Goal: Task Accomplishment & Management: Complete application form

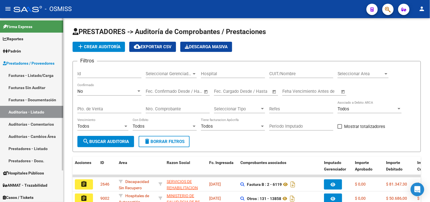
click at [25, 78] on link "Facturas - Listado/Carga" at bounding box center [31, 75] width 63 height 12
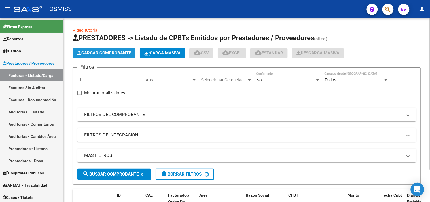
click at [97, 56] on button "Cargar Comprobante" at bounding box center [104, 53] width 63 height 10
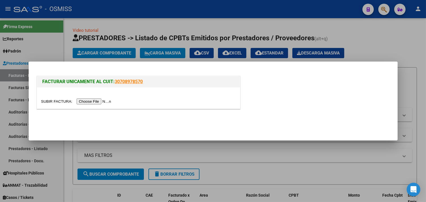
click at [96, 102] on input "file" at bounding box center [77, 101] width 72 height 6
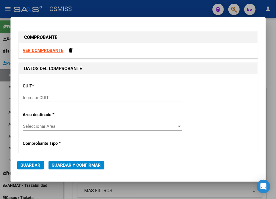
click at [33, 100] on input "Ingresar CUIT" at bounding box center [102, 97] width 159 height 5
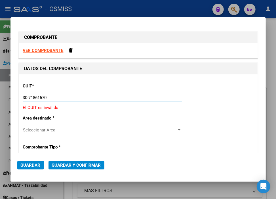
type input "30-71861570-0"
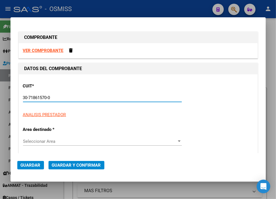
type input "0"
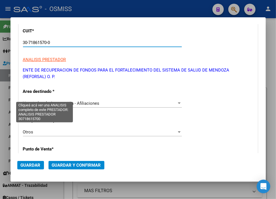
scroll to position [94, 0]
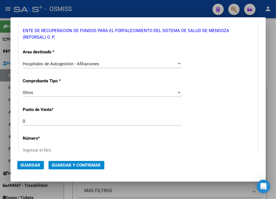
type input "30-71861570-0"
click at [54, 148] on input "Ingresar el Nro." at bounding box center [102, 150] width 159 height 5
paste input "31572"
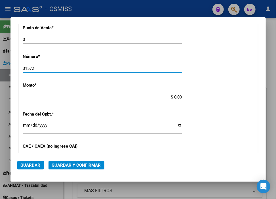
scroll to position [220, 0]
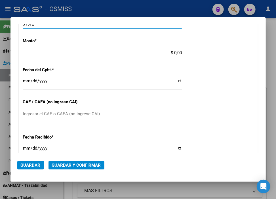
type input "31572"
click at [173, 53] on input "$ 0,00" at bounding box center [102, 52] width 159 height 5
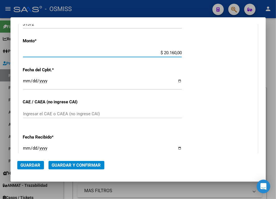
type input "$ 201.600,00"
click at [23, 79] on input "Ingresar la fecha" at bounding box center [102, 83] width 159 height 9
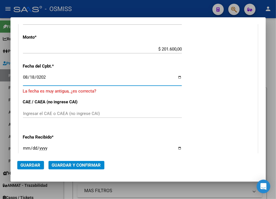
type input "[DATE]"
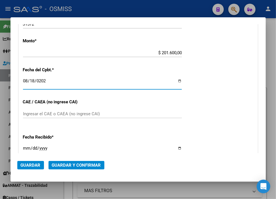
click at [79, 165] on span "Guardar y Confirmar" at bounding box center [76, 165] width 49 height 5
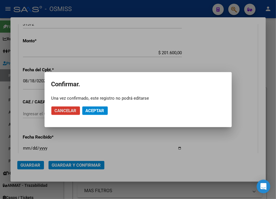
click at [96, 112] on span "Aceptar" at bounding box center [95, 110] width 19 height 5
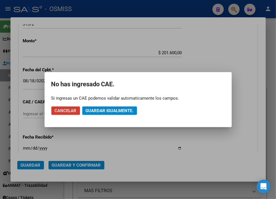
click at [96, 112] on span "Guardar igualmente." at bounding box center [110, 110] width 48 height 5
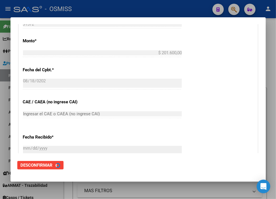
scroll to position [0, 0]
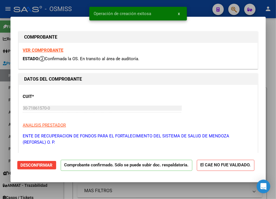
type input "[DATE]"
click at [199, 5] on div at bounding box center [138, 99] width 276 height 199
type input "$ 0,00"
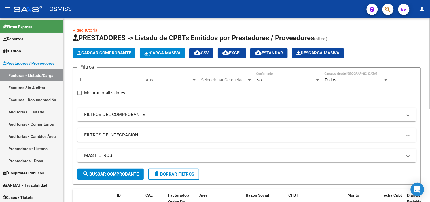
click at [114, 52] on span "Cargar Comprobante" at bounding box center [104, 53] width 54 height 5
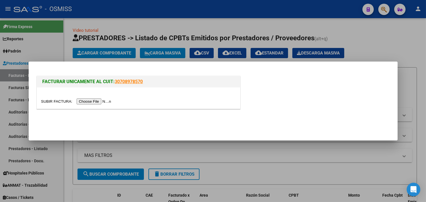
click at [89, 103] on input "file" at bounding box center [77, 101] width 72 height 6
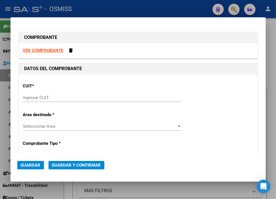
click at [80, 96] on input "Ingresar CUIT" at bounding box center [102, 97] width 159 height 5
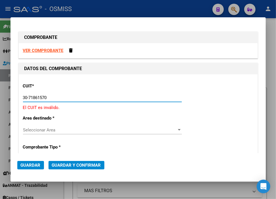
type input "30-71861570-0"
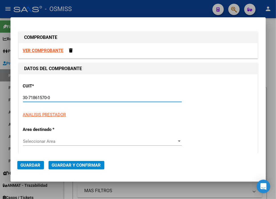
type input "0"
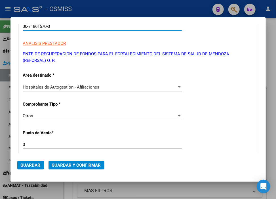
scroll to position [94, 0]
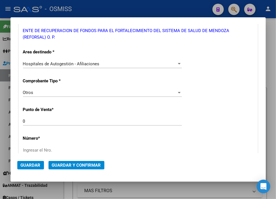
type input "30-71861570-0"
click at [77, 153] on div "Ingresar el Nro." at bounding box center [102, 150] width 159 height 9
paste input "31655"
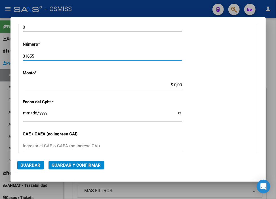
scroll to position [189, 0]
type input "31655"
click at [172, 85] on input "$ 0,00" at bounding box center [102, 84] width 159 height 5
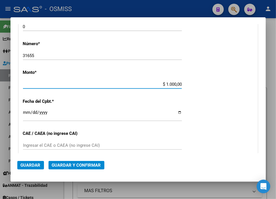
type input "$ 10.000,00"
click at [27, 111] on input "Ingresar la fecha" at bounding box center [102, 114] width 159 height 9
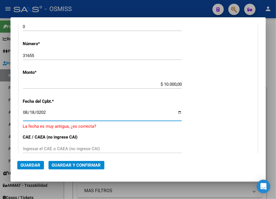
type input "[DATE]"
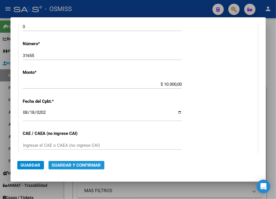
click at [69, 163] on span "Guardar y Confirmar" at bounding box center [76, 165] width 49 height 5
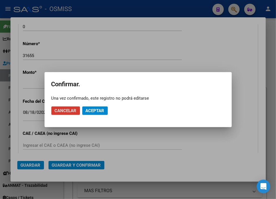
click at [99, 107] on button "Aceptar" at bounding box center [95, 110] width 26 height 9
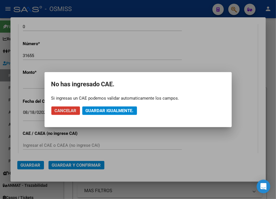
click at [99, 107] on button "Guardar igualmente." at bounding box center [109, 110] width 55 height 9
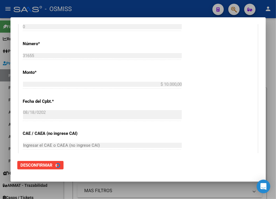
scroll to position [0, 0]
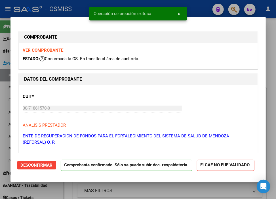
type input "[DATE]"
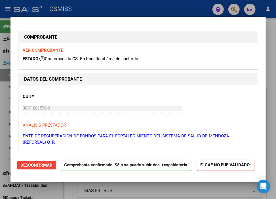
click at [192, 3] on div at bounding box center [138, 99] width 276 height 199
type input "$ 0,00"
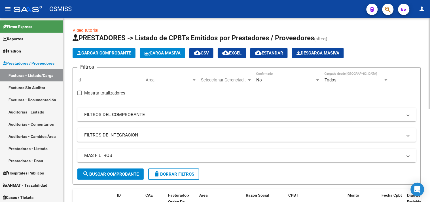
click at [108, 53] on span "Cargar Comprobante" at bounding box center [104, 53] width 54 height 5
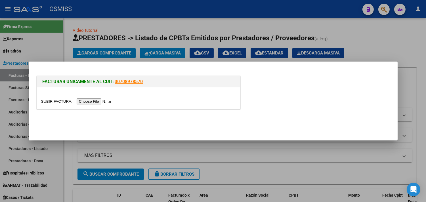
click at [107, 102] on input "file" at bounding box center [77, 101] width 72 height 6
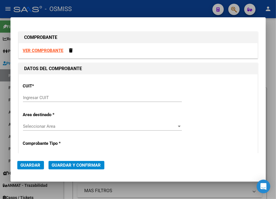
click at [106, 102] on div "Ingresar CUIT" at bounding box center [102, 100] width 159 height 14
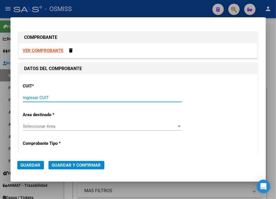
click at [104, 96] on input "Ingresar CUIT" at bounding box center [102, 97] width 159 height 5
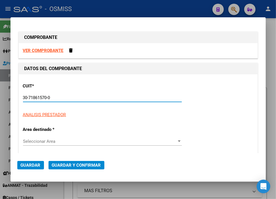
type input "30-71861570-0"
type input "0"
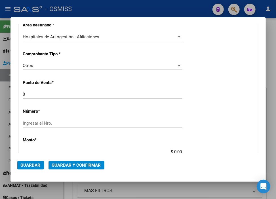
scroll to position [126, 0]
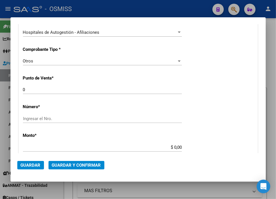
click at [75, 118] on input "Ingresar el Nro." at bounding box center [102, 118] width 159 height 5
paste input "31766"
type input "31766"
click at [171, 149] on input "$ 0,00" at bounding box center [102, 147] width 159 height 5
type input "$ 140.000,00"
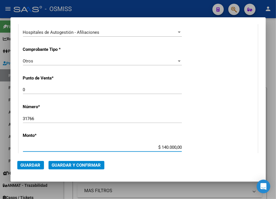
click at [74, 168] on button "Guardar y Confirmar" at bounding box center [77, 165] width 56 height 9
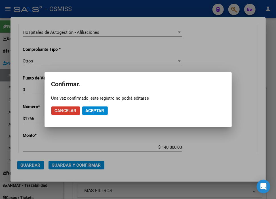
click at [95, 111] on span "Aceptar" at bounding box center [95, 110] width 19 height 5
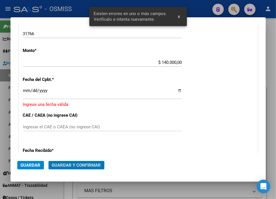
scroll to position [212, 0]
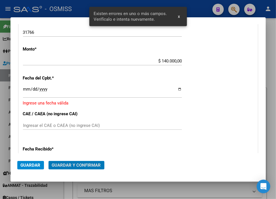
click at [26, 87] on input "Ingresar la fecha" at bounding box center [102, 91] width 159 height 9
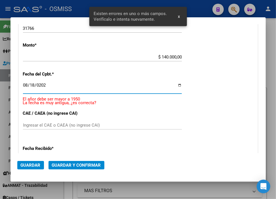
type input "[DATE]"
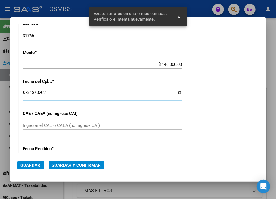
click at [83, 165] on span "Guardar y Confirmar" at bounding box center [76, 165] width 49 height 5
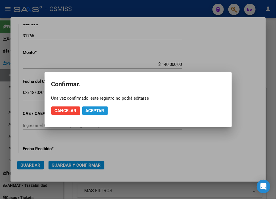
click at [96, 108] on span "Aceptar" at bounding box center [95, 110] width 19 height 5
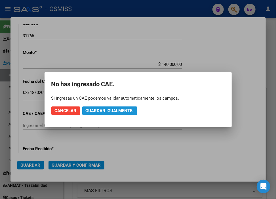
click at [96, 108] on span "Guardar igualmente." at bounding box center [110, 110] width 48 height 5
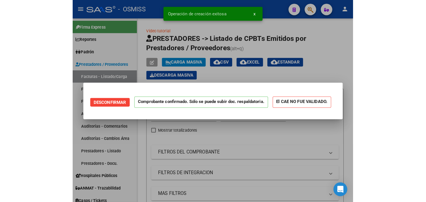
scroll to position [0, 0]
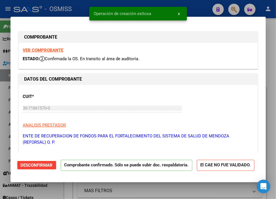
type input "[DATE]"
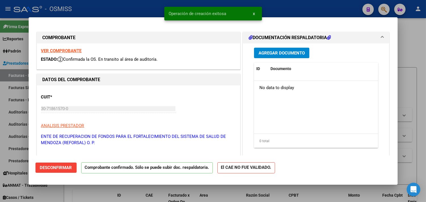
click at [280, 8] on div at bounding box center [213, 101] width 426 height 202
type input "$ 0,00"
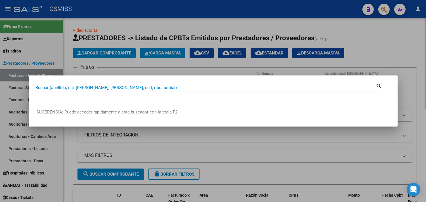
paste input "6-00032197"
type input "6-00032197"
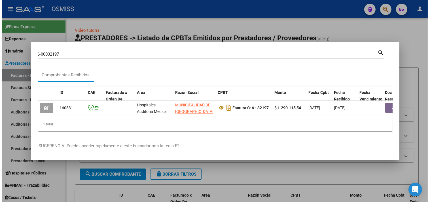
scroll to position [0, 264]
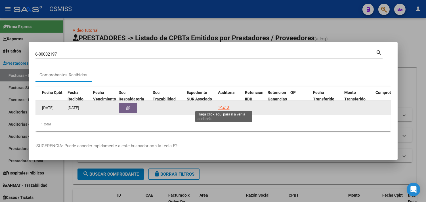
click at [225, 105] on div "19413" at bounding box center [223, 108] width 11 height 7
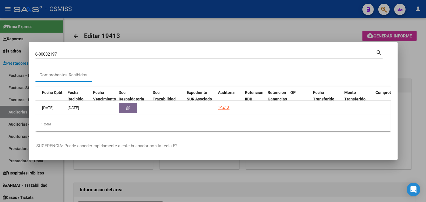
click at [411, 56] on div at bounding box center [213, 101] width 426 height 202
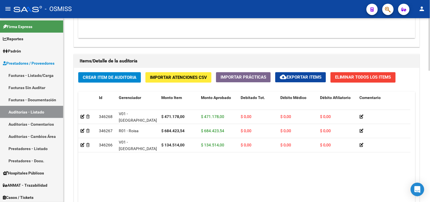
scroll to position [459, 0]
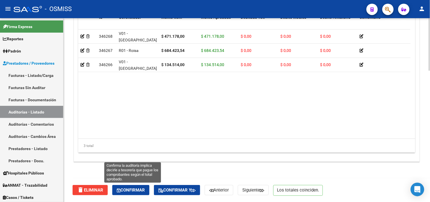
click at [138, 191] on span "Confirmar" at bounding box center [131, 190] width 28 height 5
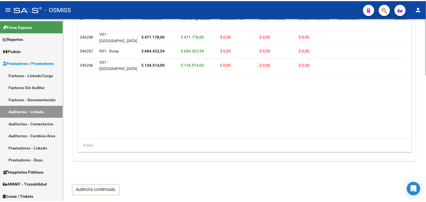
scroll to position [408, 0]
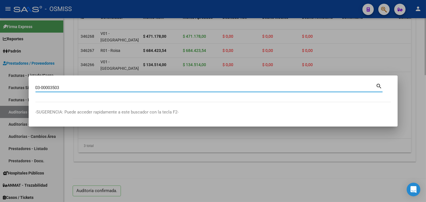
type input "03-00003503"
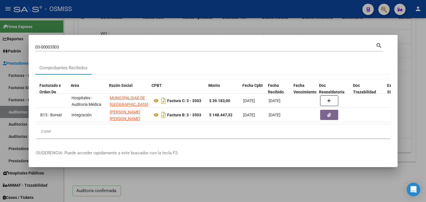
scroll to position [0, 185]
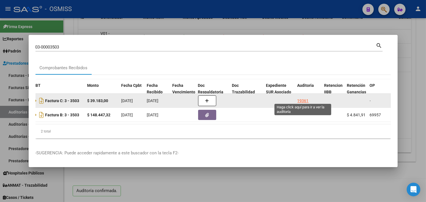
click at [306, 98] on div "19361" at bounding box center [302, 101] width 11 height 7
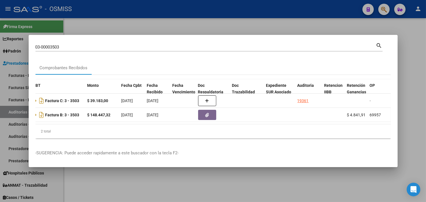
click at [411, 87] on div at bounding box center [213, 101] width 426 height 202
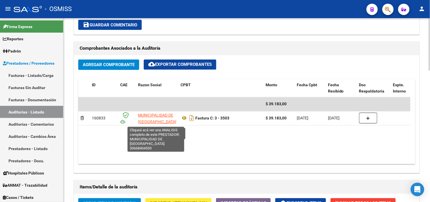
scroll to position [1, 0]
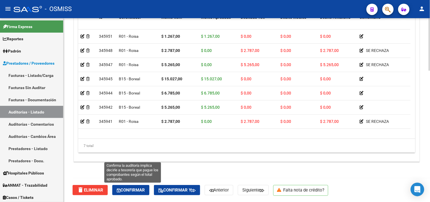
click at [137, 189] on span "Confirmar" at bounding box center [131, 190] width 28 height 5
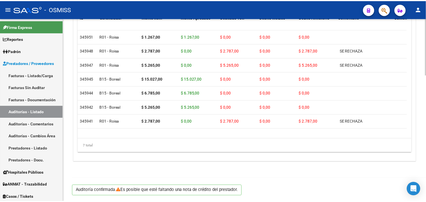
scroll to position [408, 0]
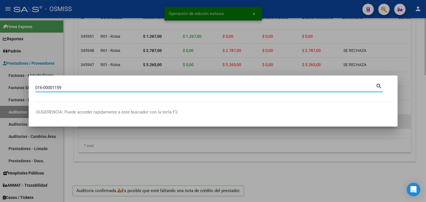
type input "016-00001159"
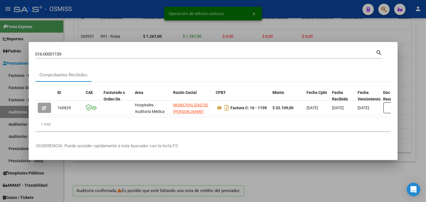
scroll to position [0, 224]
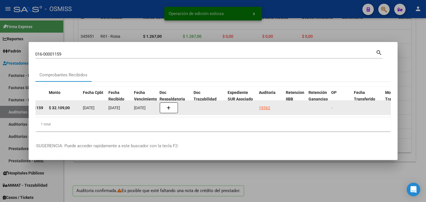
click at [265, 105] on div "19362" at bounding box center [264, 108] width 11 height 7
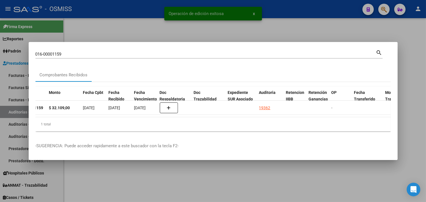
click at [418, 62] on div at bounding box center [213, 101] width 426 height 202
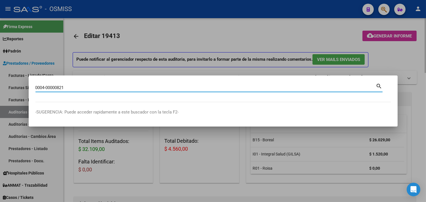
type input "0004-00000821"
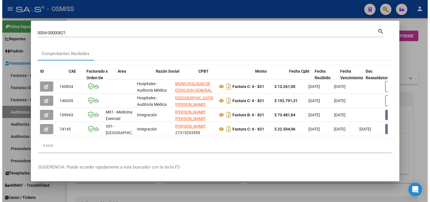
scroll to position [0, 224]
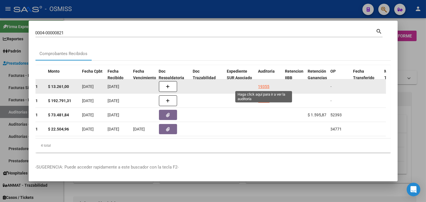
click at [262, 85] on div "19355" at bounding box center [263, 86] width 11 height 7
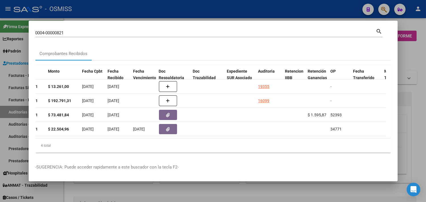
click at [412, 101] on div at bounding box center [213, 101] width 426 height 202
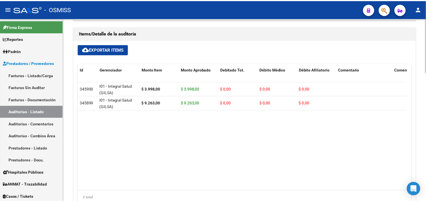
scroll to position [434, 0]
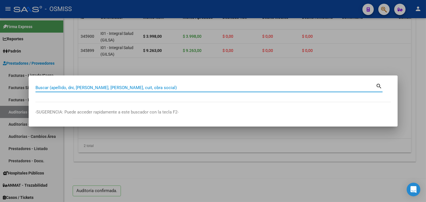
paste input "04-00000692"
type input "04-00000692"
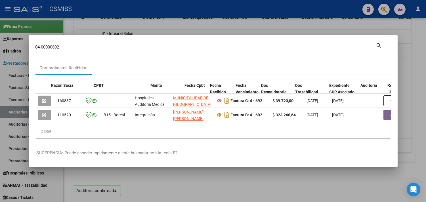
scroll to position [0, 259]
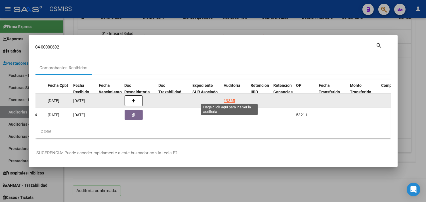
click at [229, 98] on div "19365" at bounding box center [229, 101] width 11 height 7
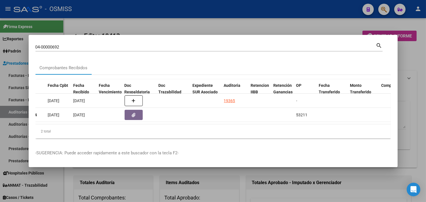
click at [421, 77] on div at bounding box center [213, 101] width 426 height 202
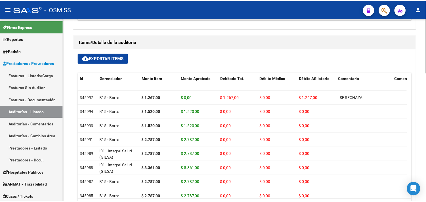
scroll to position [434, 0]
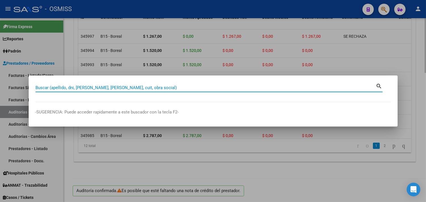
paste input "04-00000870"
type input "04-00000870"
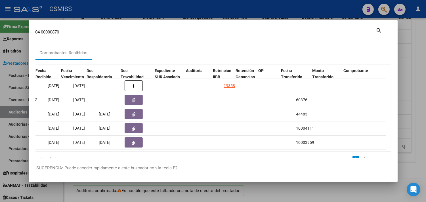
scroll to position [0, 297]
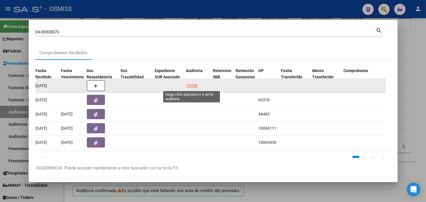
click at [192, 85] on div "19358" at bounding box center [191, 86] width 11 height 7
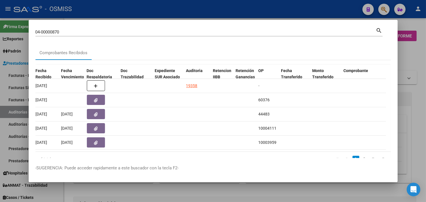
click at [422, 77] on div at bounding box center [213, 101] width 426 height 202
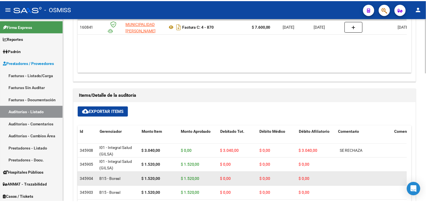
scroll to position [308, 0]
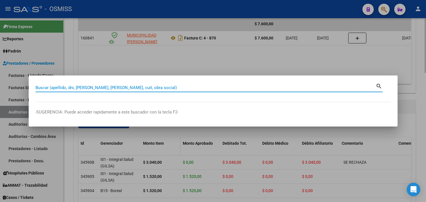
paste input "00101-00002512"
type input "00101-00002512"
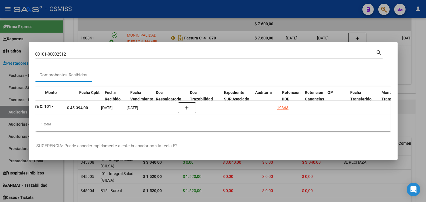
scroll to position [0, 233]
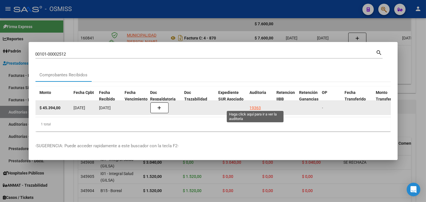
click at [257, 105] on div "19363" at bounding box center [255, 108] width 11 height 7
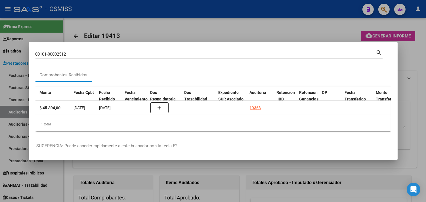
click at [409, 56] on div at bounding box center [213, 101] width 426 height 202
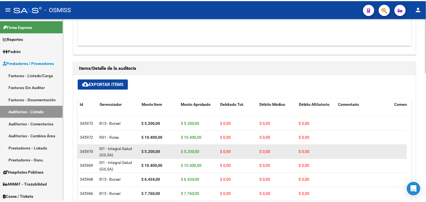
scroll to position [434, 0]
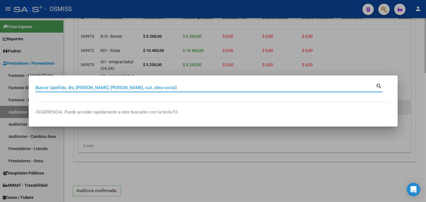
paste input "004-00001292"
type input "004-00001292"
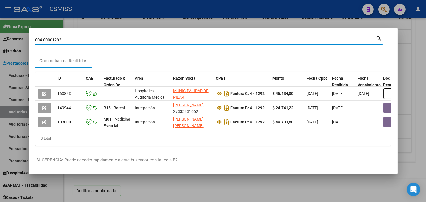
scroll to position [0, 174]
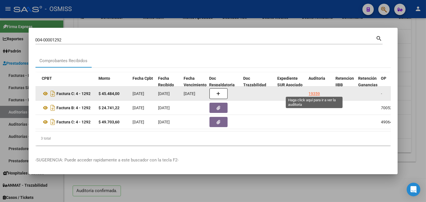
click at [316, 92] on div "19359" at bounding box center [314, 94] width 11 height 7
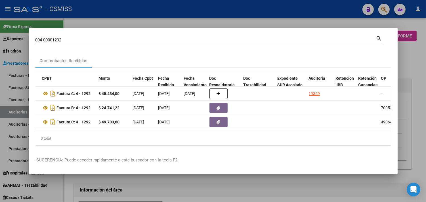
click at [415, 66] on div at bounding box center [213, 101] width 426 height 202
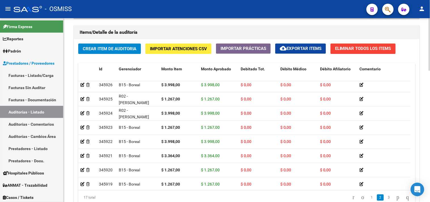
scroll to position [459, 0]
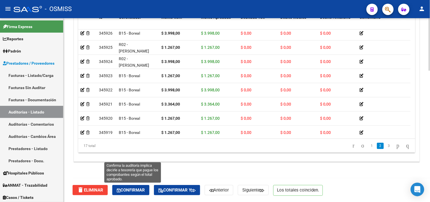
click at [133, 188] on span "Confirmar" at bounding box center [131, 190] width 28 height 5
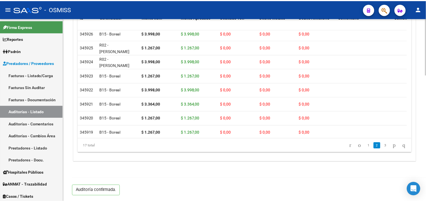
scroll to position [408, 0]
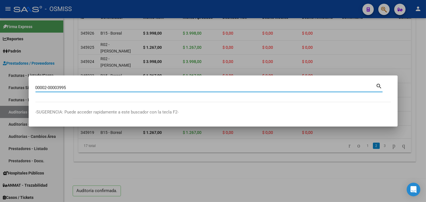
type input "00002-00003995"
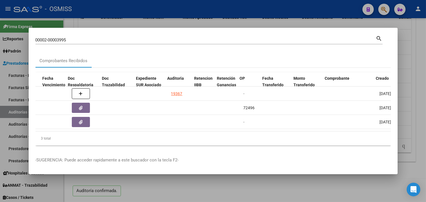
scroll to position [0, 315]
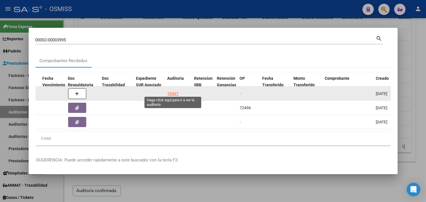
click at [176, 91] on div "19367" at bounding box center [172, 94] width 11 height 7
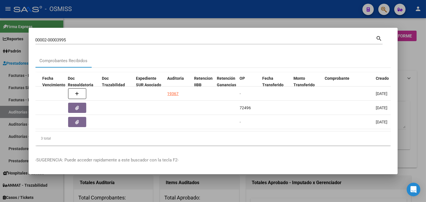
click at [414, 73] on div at bounding box center [213, 101] width 426 height 202
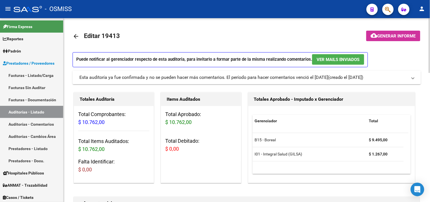
click at [415, 62] on div "Puede notificar al gerenciador respecto de esta auditoria, para invitarlo a for…" at bounding box center [247, 61] width 349 height 18
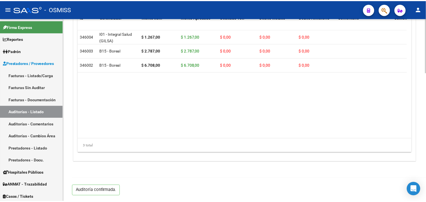
scroll to position [38, 0]
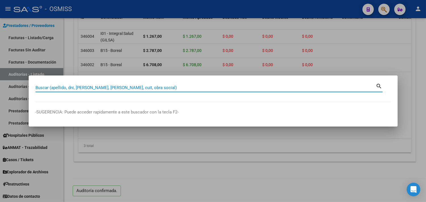
paste input "02-00001023"
type input "02-00001023"
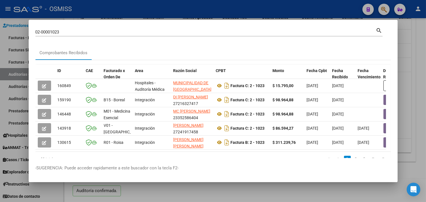
scroll to position [0, 311]
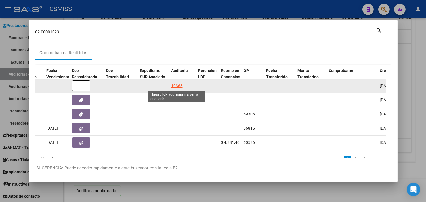
click at [173, 83] on div "19368" at bounding box center [176, 86] width 11 height 7
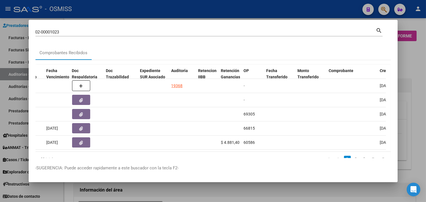
click at [408, 62] on div at bounding box center [213, 101] width 426 height 202
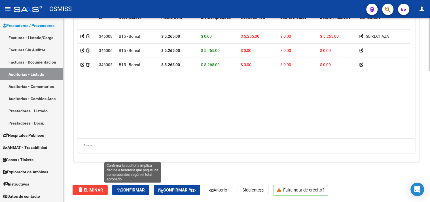
click at [134, 189] on span "Confirmar" at bounding box center [131, 190] width 28 height 5
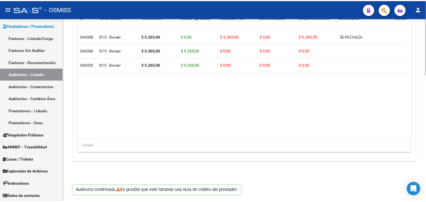
scroll to position [408, 0]
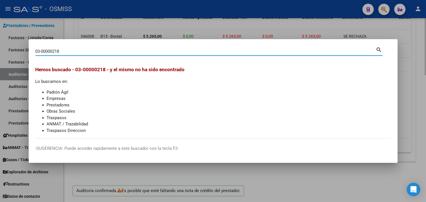
type input "03-00000218"
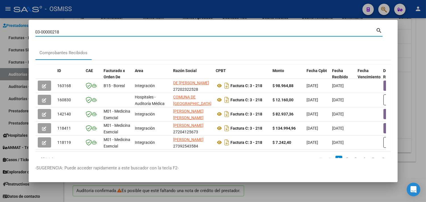
drag, startPoint x: 106, startPoint y: 156, endPoint x: 109, endPoint y: 155, distance: 3.9
click at [109, 155] on div "ID CAE Facturado x Orden De Area Razón Social CPBT Monto Fecha Cpbt Fecha Recib…" at bounding box center [212, 115] width 355 height 111
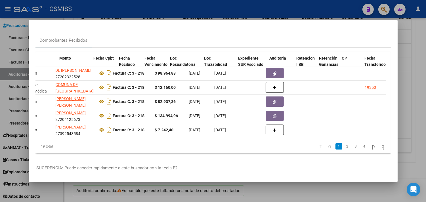
scroll to position [0, 213]
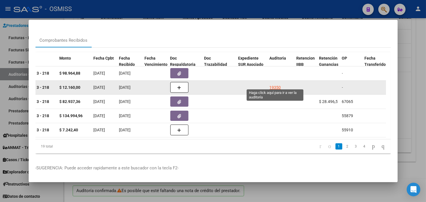
click at [276, 84] on div "19350" at bounding box center [275, 87] width 11 height 7
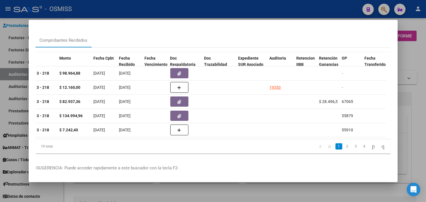
click at [417, 64] on div at bounding box center [213, 101] width 426 height 202
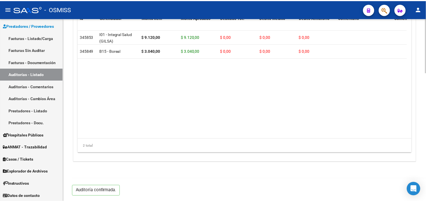
scroll to position [434, 0]
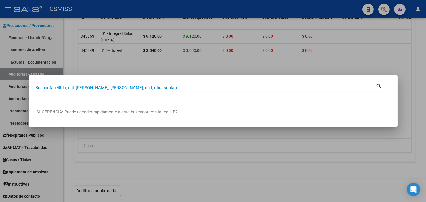
paste input "0003-00000273"
type input "0003-00000273"
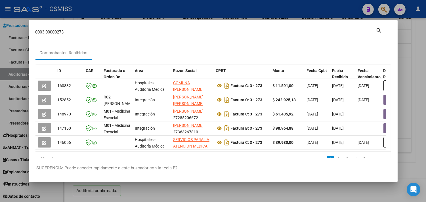
scroll to position [0, 268]
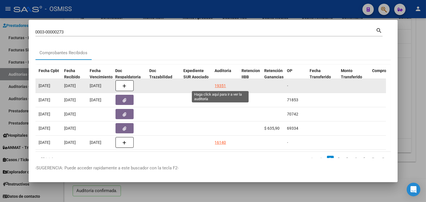
click at [219, 84] on div "19351" at bounding box center [220, 86] width 11 height 7
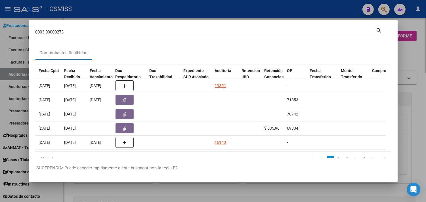
click at [419, 51] on div at bounding box center [213, 101] width 426 height 202
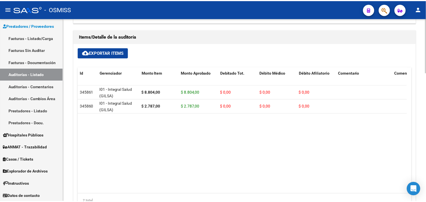
scroll to position [434, 0]
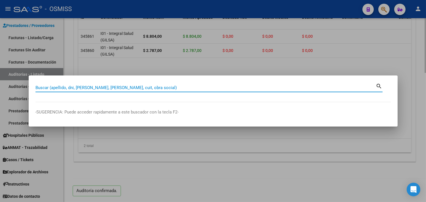
paste input "011-00001724"
type input "011-00001724"
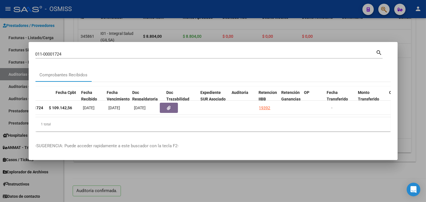
scroll to position [0, 251]
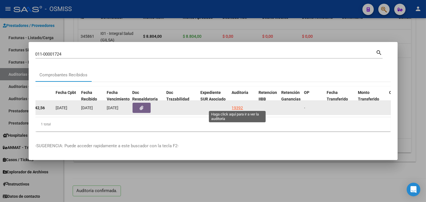
click at [240, 105] on div "19392" at bounding box center [237, 108] width 11 height 7
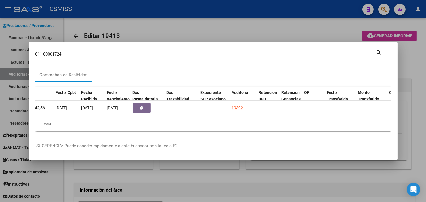
click at [415, 69] on div at bounding box center [213, 101] width 426 height 202
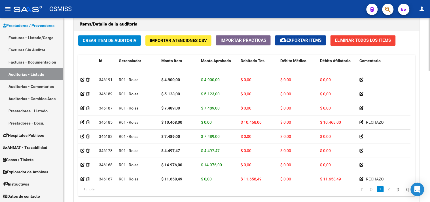
scroll to position [459, 0]
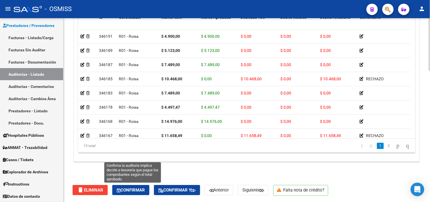
click at [135, 191] on span "Confirmar" at bounding box center [131, 190] width 28 height 5
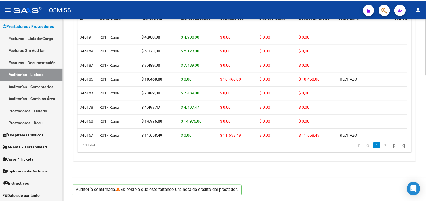
scroll to position [408, 0]
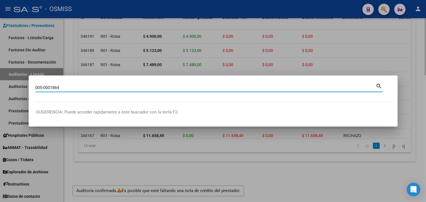
type input "005-0001864"
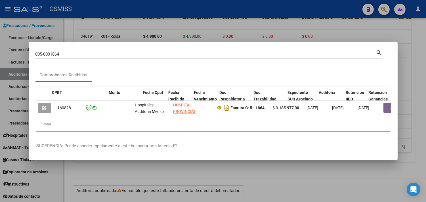
scroll to position [0, 219]
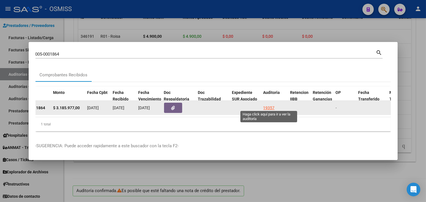
click at [273, 105] on div "19357" at bounding box center [268, 108] width 11 height 7
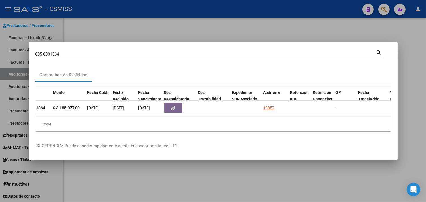
click at [411, 68] on div at bounding box center [213, 101] width 426 height 202
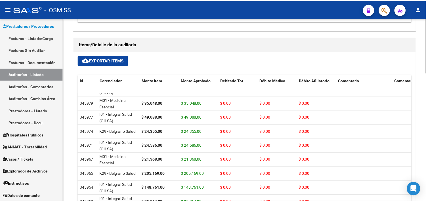
scroll to position [434, 0]
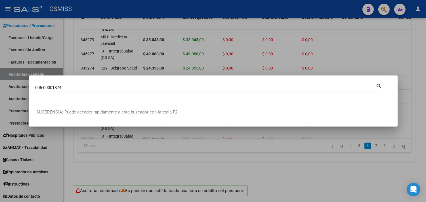
type input "005-00001874"
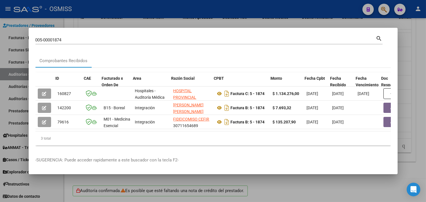
scroll to position [0, 257]
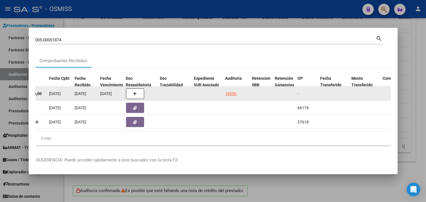
click at [226, 91] on div "19356" at bounding box center [230, 94] width 11 height 7
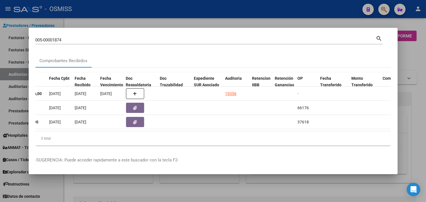
click at [425, 98] on div at bounding box center [213, 101] width 426 height 202
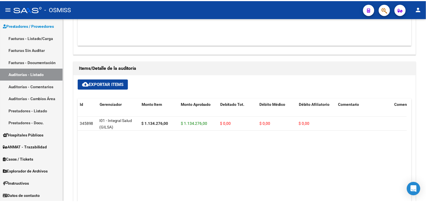
scroll to position [434, 0]
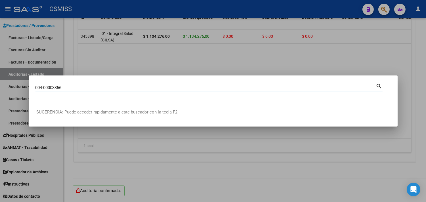
type input "004-00003356"
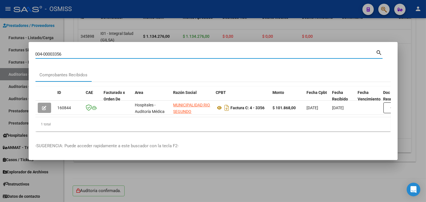
scroll to position [0, 225]
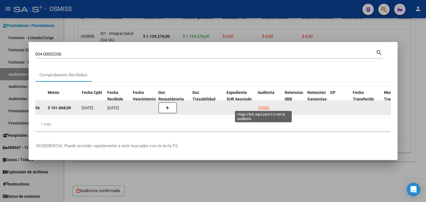
click at [259, 105] on div "19384" at bounding box center [263, 108] width 11 height 7
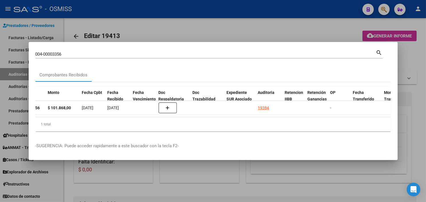
click at [424, 84] on div at bounding box center [213, 101] width 426 height 202
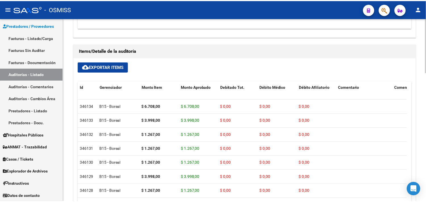
scroll to position [434, 0]
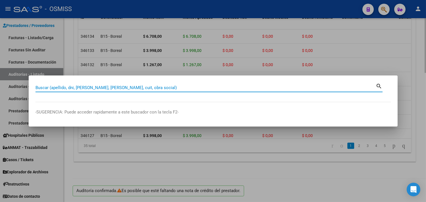
paste input "0006-00000713"
type input "0006-00000713"
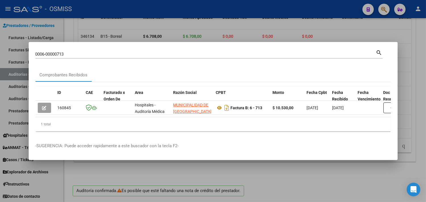
scroll to position [0, 254]
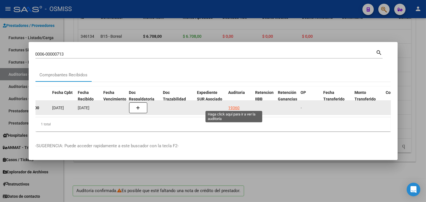
click at [231, 105] on div "19360" at bounding box center [233, 108] width 11 height 7
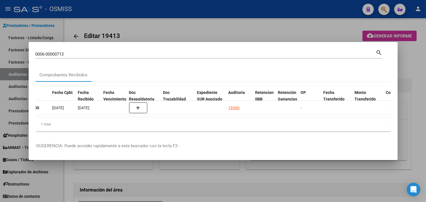
click at [406, 63] on div at bounding box center [213, 101] width 426 height 202
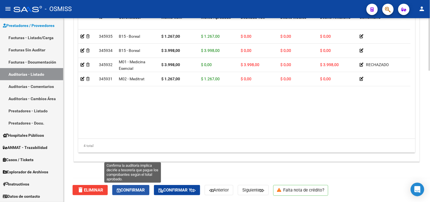
click at [135, 194] on button "Confirmar" at bounding box center [130, 190] width 37 height 10
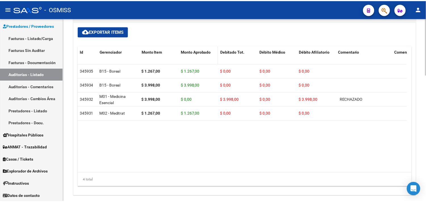
scroll to position [408, 0]
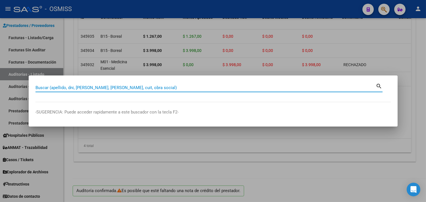
paste input "0003-00000895"
type input "0003-00000895"
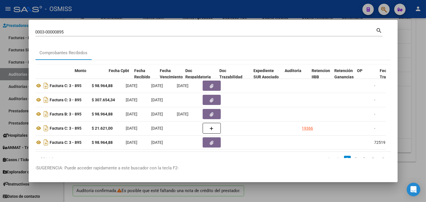
scroll to position [0, 219]
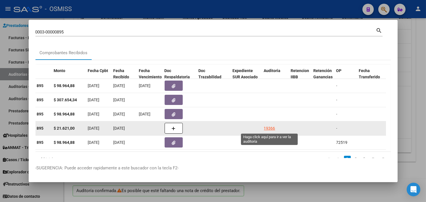
click at [271, 127] on div "19366" at bounding box center [269, 128] width 11 height 7
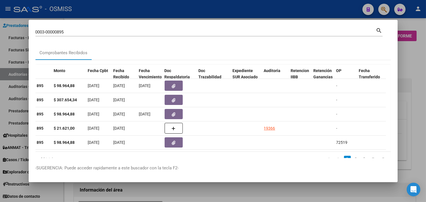
click at [420, 70] on div at bounding box center [213, 101] width 426 height 202
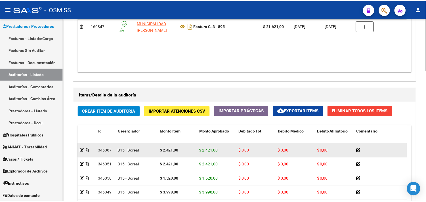
scroll to position [347, 0]
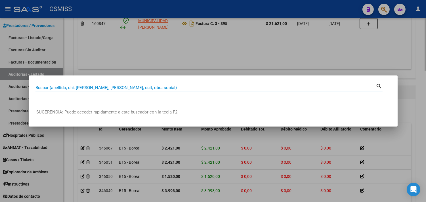
paste input "003-00000895"
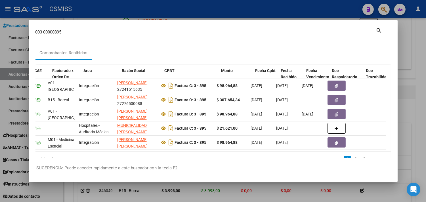
scroll to position [0, 51]
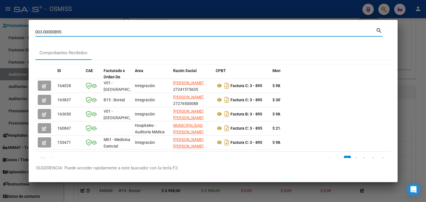
drag, startPoint x: 75, startPoint y: 31, endPoint x: 10, endPoint y: 31, distance: 64.7
click at [10, 31] on div "003-00000895 Buscar (apellido, dni, cuil, nro traspaso, cuit, obra social) sear…" at bounding box center [213, 101] width 426 height 202
paste input "005-00004412"
type input "00005-00004412"
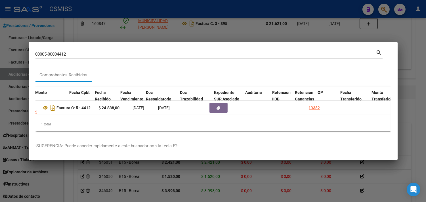
scroll to position [0, 237]
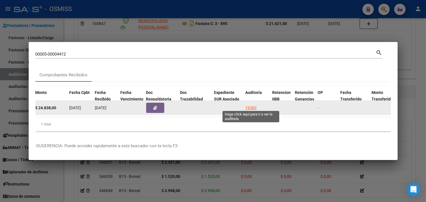
click at [250, 106] on div "19382" at bounding box center [250, 108] width 11 height 7
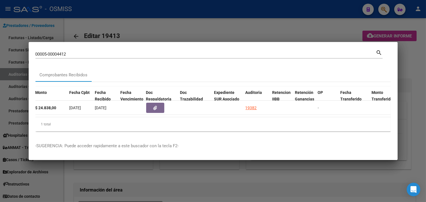
click at [418, 49] on div at bounding box center [213, 101] width 426 height 202
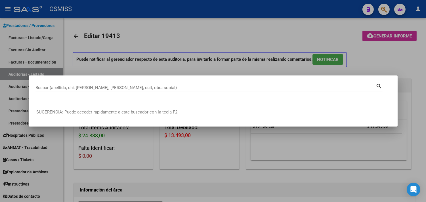
click at [182, 150] on div at bounding box center [213, 101] width 426 height 202
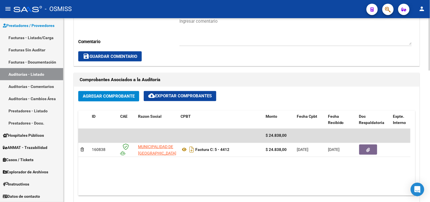
scroll to position [459, 0]
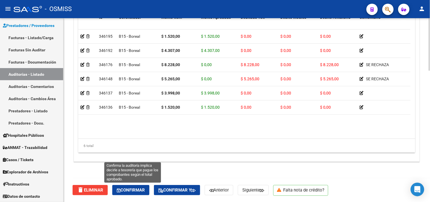
click at [140, 191] on span "Confirmar" at bounding box center [131, 190] width 28 height 5
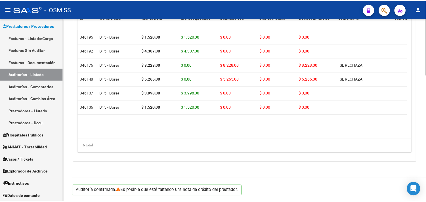
scroll to position [408, 0]
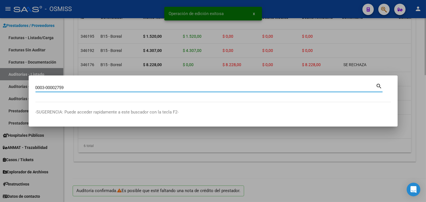
type input "0003-00002759"
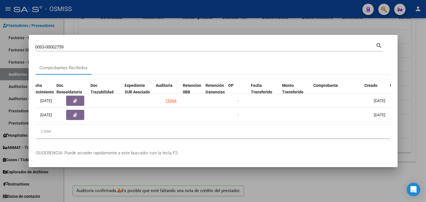
scroll to position [0, 327]
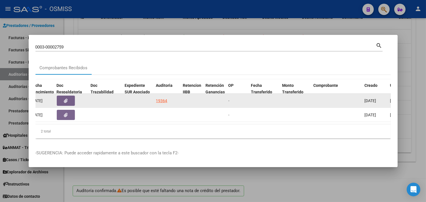
click at [162, 98] on div "19364" at bounding box center [161, 101] width 11 height 7
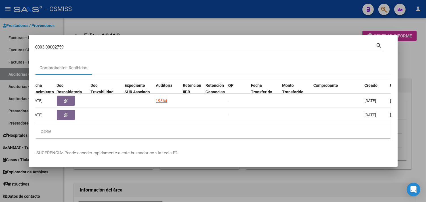
click at [416, 62] on div at bounding box center [213, 101] width 426 height 202
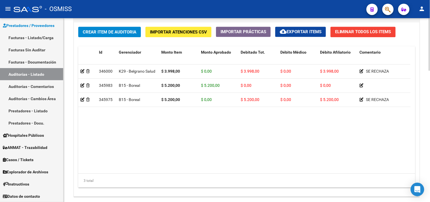
scroll to position [459, 0]
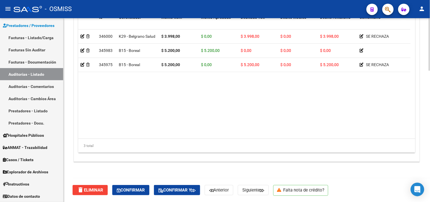
click at [131, 196] on div "delete Eliminar Confirmar Confirmar y Anterior Siguiente Falta nota de crédito?" at bounding box center [250, 190] width 354 height 24
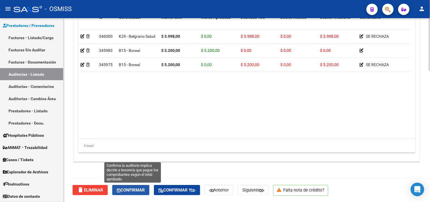
click at [132, 188] on span "Confirmar" at bounding box center [131, 190] width 28 height 5
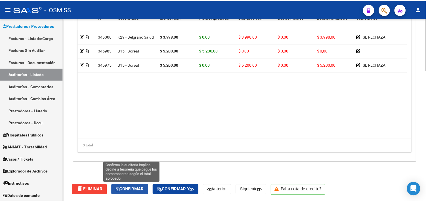
scroll to position [408, 0]
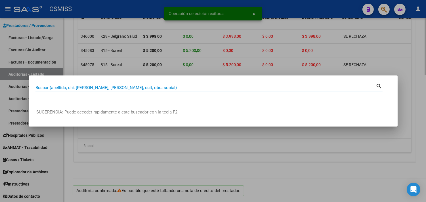
paste input "04-00000982"
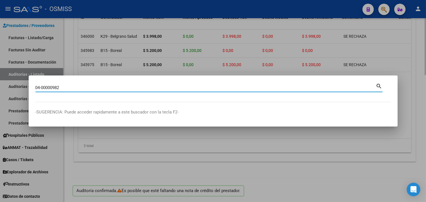
type input "04-00000982"
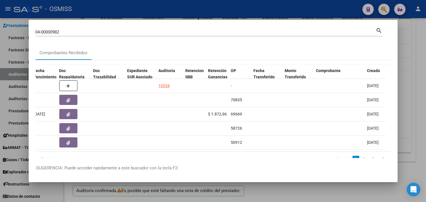
scroll to position [0, 329]
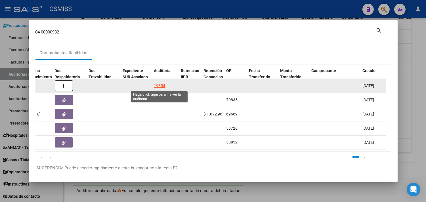
click at [158, 84] on div "19354" at bounding box center [159, 86] width 11 height 7
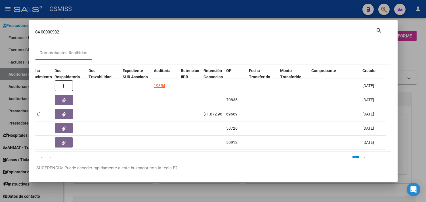
click at [410, 58] on div at bounding box center [213, 101] width 426 height 202
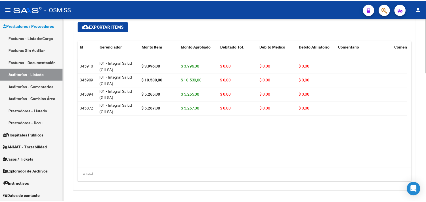
scroll to position [434, 0]
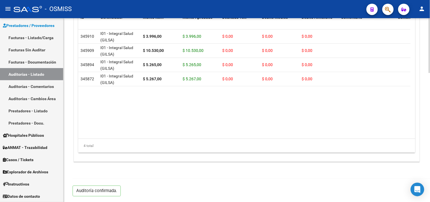
click at [215, 202] on div "Auditoría confirmada." at bounding box center [250, 190] width 354 height 23
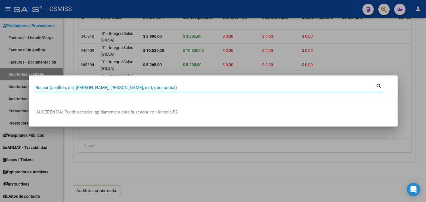
paste input "1492-00002116"
type input "1492-00002116"
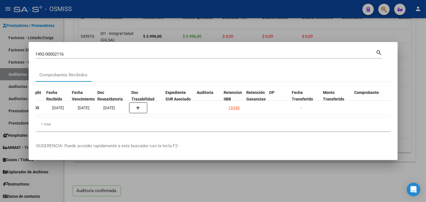
scroll to position [0, 286]
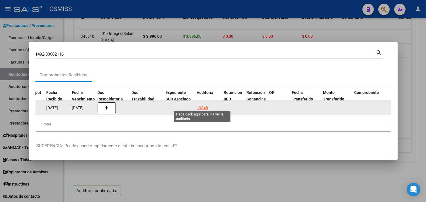
click at [199, 105] on div "19348" at bounding box center [202, 108] width 11 height 7
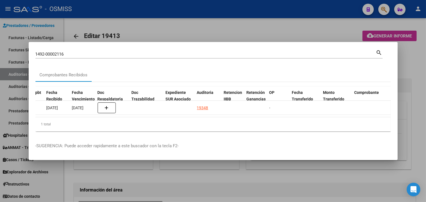
click at [408, 83] on div at bounding box center [213, 101] width 426 height 202
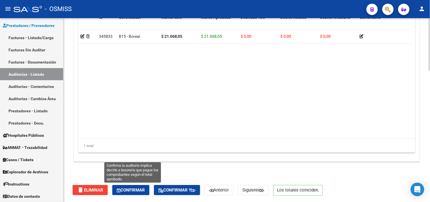
drag, startPoint x: 139, startPoint y: 190, endPoint x: 140, endPoint y: 188, distance: 3.2
click at [138, 190] on span "Confirmar" at bounding box center [131, 190] width 28 height 5
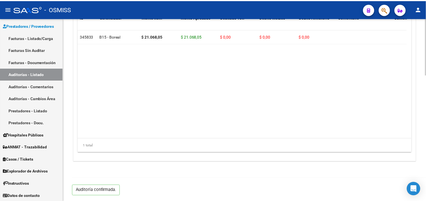
scroll to position [408, 0]
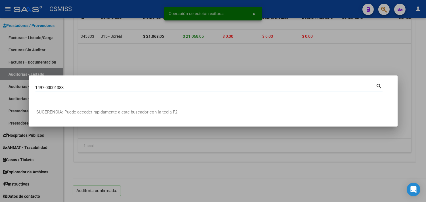
type input "1497-00001383"
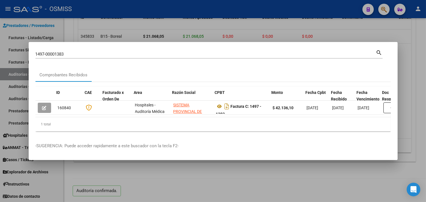
scroll to position [0, 296]
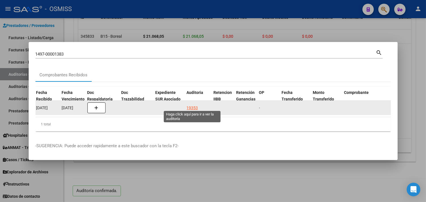
click at [191, 106] on div "19353" at bounding box center [192, 108] width 11 height 7
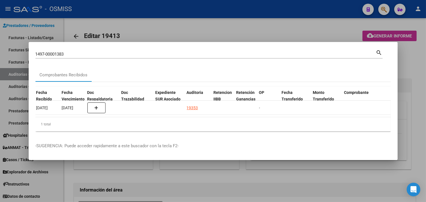
click at [419, 56] on div at bounding box center [213, 101] width 426 height 202
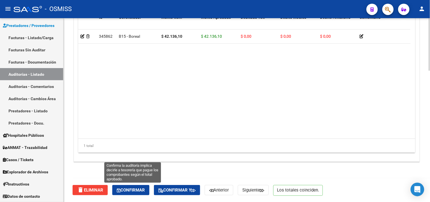
click at [136, 193] on button "Confirmar" at bounding box center [130, 190] width 37 height 10
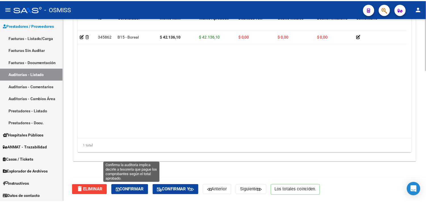
scroll to position [408, 0]
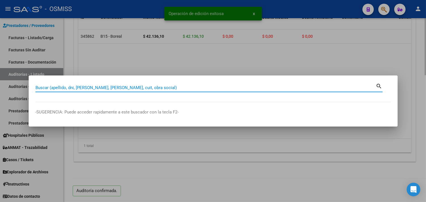
paste input "1630-00016464"
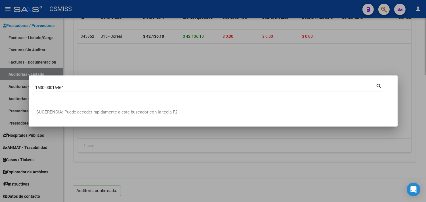
type input "1630-00016464"
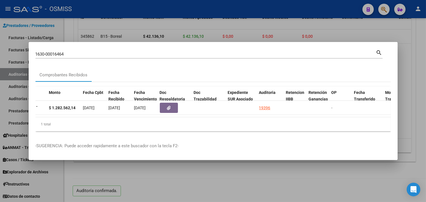
scroll to position [0, 225]
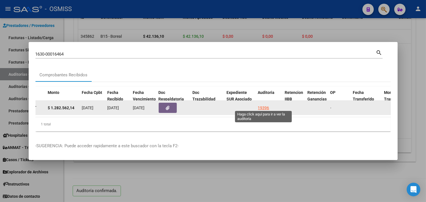
click at [264, 105] on div "19396" at bounding box center [263, 108] width 11 height 7
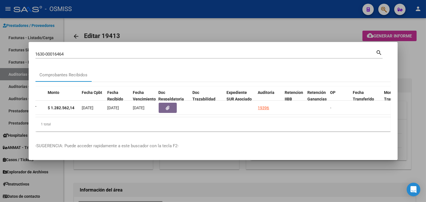
click at [419, 60] on div at bounding box center [213, 101] width 426 height 202
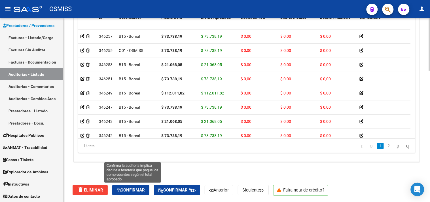
click at [123, 188] on span "Confirmar" at bounding box center [131, 190] width 28 height 5
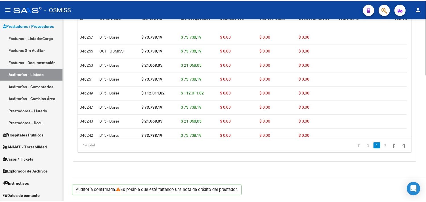
scroll to position [408, 0]
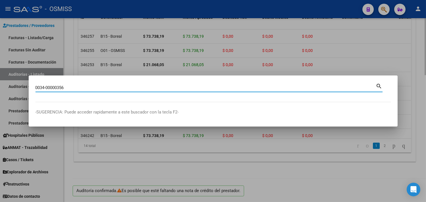
type input "0034-00000356"
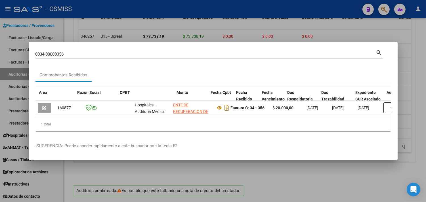
scroll to position [0, 277]
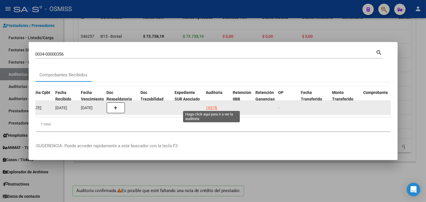
click at [212, 105] on div "19378" at bounding box center [211, 108] width 11 height 7
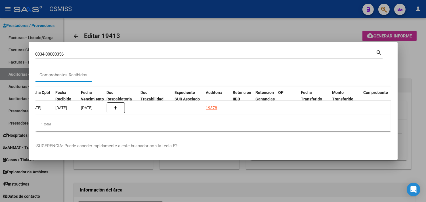
click at [418, 75] on div at bounding box center [213, 101] width 426 height 202
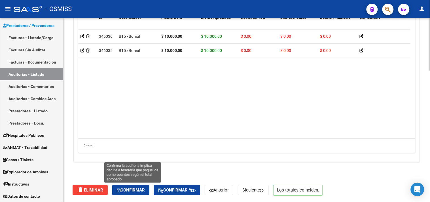
click at [136, 190] on span "Confirmar" at bounding box center [131, 190] width 28 height 5
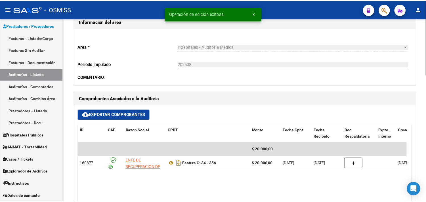
scroll to position [156, 0]
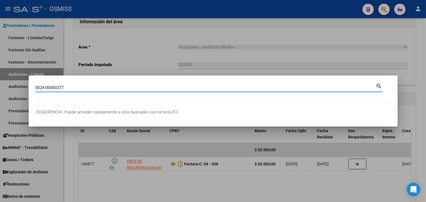
type input "0024-00000377"
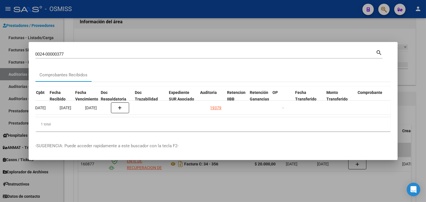
scroll to position [0, 282]
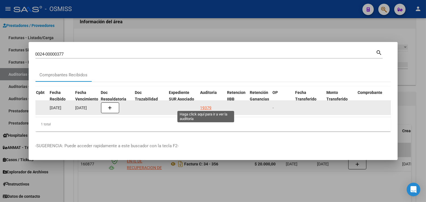
click at [202, 106] on div "19379" at bounding box center [205, 108] width 11 height 7
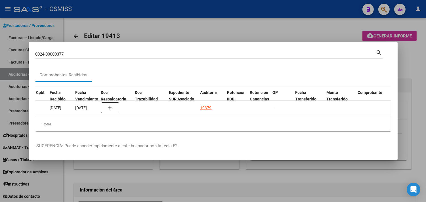
click at [415, 62] on div at bounding box center [213, 101] width 426 height 202
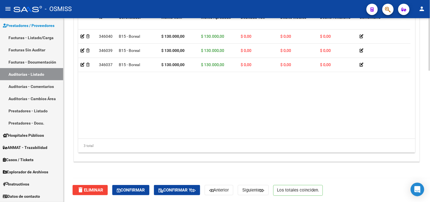
click at [140, 186] on button "Confirmar" at bounding box center [130, 190] width 37 height 10
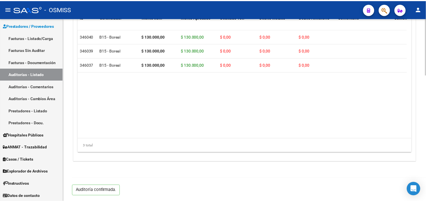
scroll to position [408, 0]
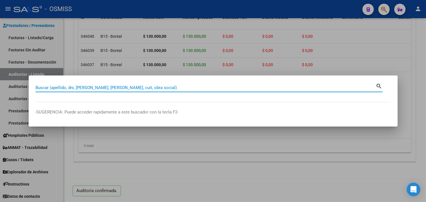
paste input "1605-28637"
type input "1605-28637"
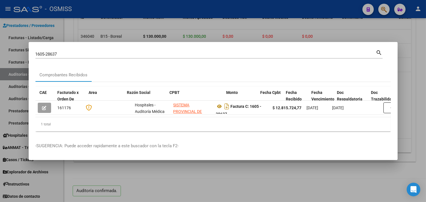
scroll to position [0, 230]
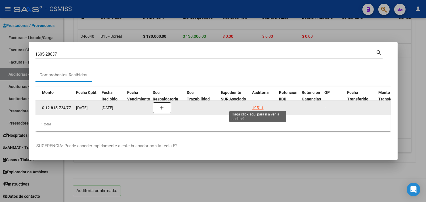
click at [260, 105] on div "19511" at bounding box center [257, 108] width 11 height 7
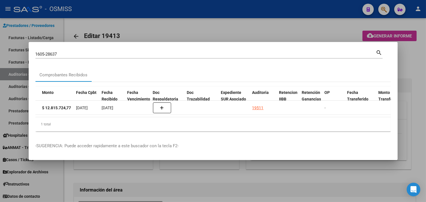
click at [404, 63] on div at bounding box center [213, 101] width 426 height 202
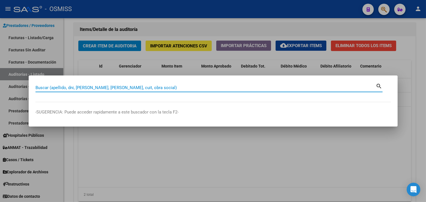
paste input "05-00000478"
type input "05-00000478"
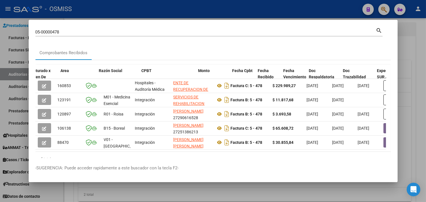
scroll to position [0, 329]
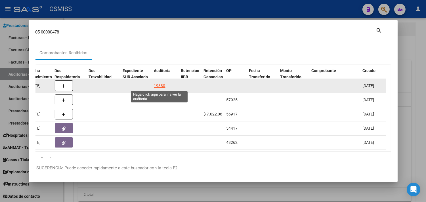
click at [160, 84] on div "19380" at bounding box center [159, 86] width 11 height 7
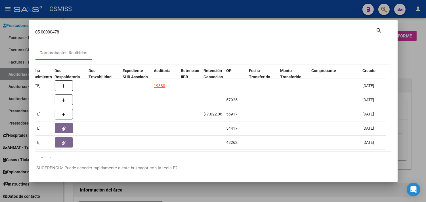
click at [409, 63] on div at bounding box center [213, 101] width 426 height 202
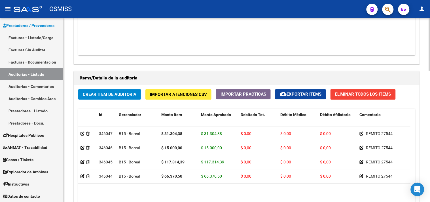
scroll to position [459, 0]
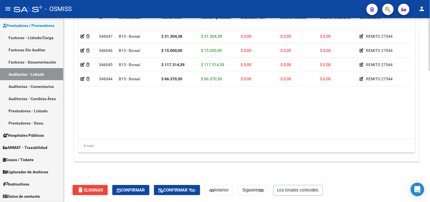
click at [143, 198] on div "delete Eliminar Confirmar Confirmar y Anterior Siguiente Los totales coinciden." at bounding box center [250, 190] width 354 height 24
click at [145, 190] on span "Confirmar" at bounding box center [131, 190] width 28 height 5
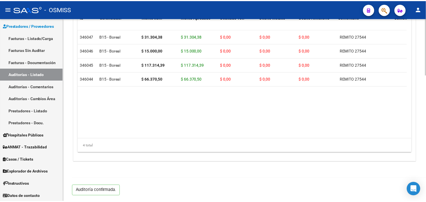
scroll to position [408, 0]
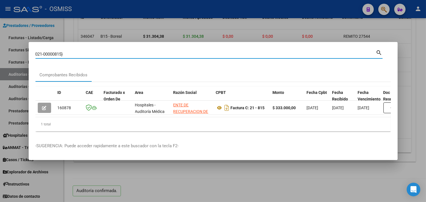
type input "021-00000815"
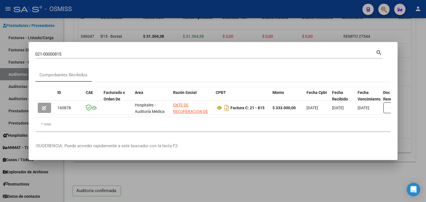
scroll to position [0, 311]
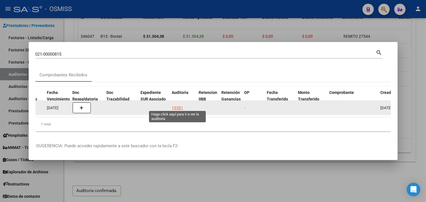
click at [177, 105] on div "19381" at bounding box center [177, 108] width 11 height 7
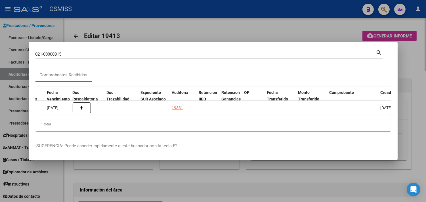
click at [418, 68] on div at bounding box center [213, 101] width 426 height 202
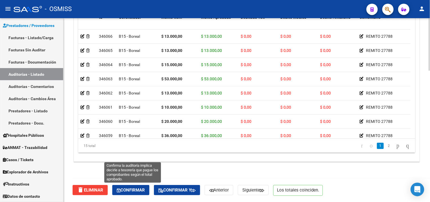
drag, startPoint x: 144, startPoint y: 186, endPoint x: 159, endPoint y: 186, distance: 14.8
click at [144, 186] on button "Confirmar" at bounding box center [130, 190] width 37 height 10
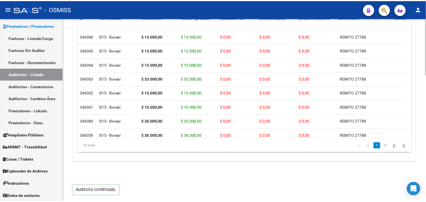
scroll to position [408, 0]
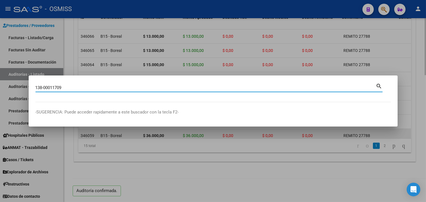
type input "138-00011709"
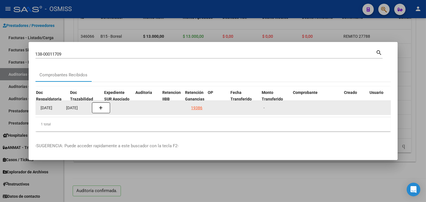
scroll to position [0, 347]
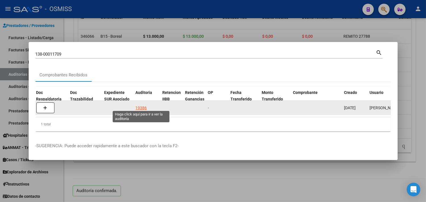
click at [140, 107] on div "19386" at bounding box center [141, 108] width 11 height 7
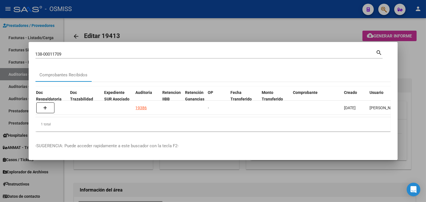
click at [421, 67] on div at bounding box center [213, 101] width 426 height 202
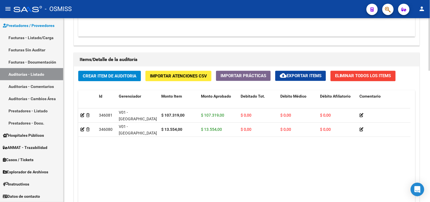
scroll to position [459, 0]
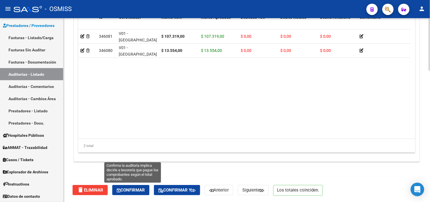
click at [137, 188] on span "Confirmar" at bounding box center [131, 190] width 28 height 5
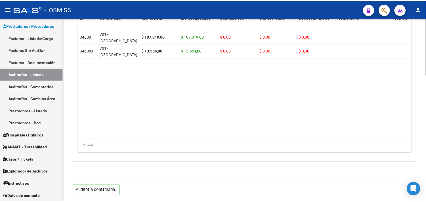
scroll to position [408, 0]
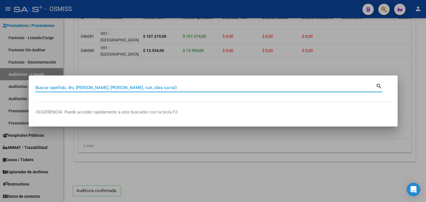
paste input "138-00011742"
type input "138-00011742"
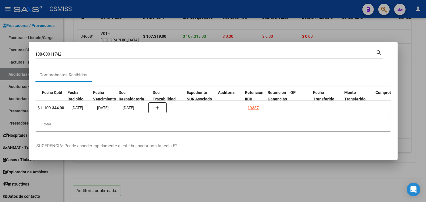
scroll to position [0, 272]
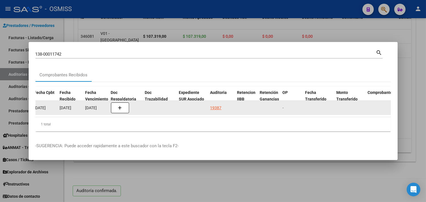
click at [217, 105] on div "19387" at bounding box center [215, 108] width 11 height 7
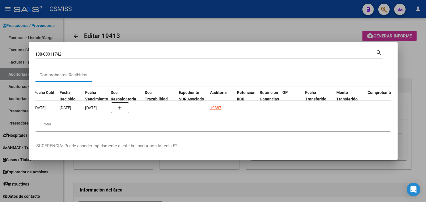
click at [416, 70] on div at bounding box center [213, 101] width 426 height 202
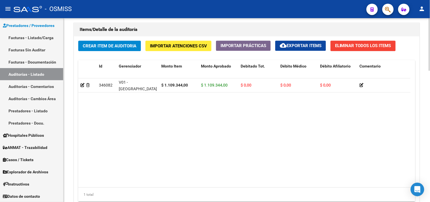
scroll to position [459, 0]
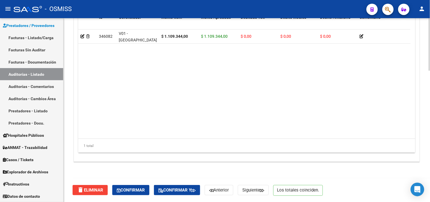
click at [132, 184] on div "delete Eliminar Confirmar Confirmar y Anterior Siguiente Los totales coinciden." at bounding box center [250, 190] width 354 height 24
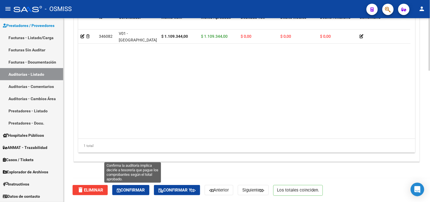
click at [132, 186] on button "Confirmar" at bounding box center [130, 190] width 37 height 10
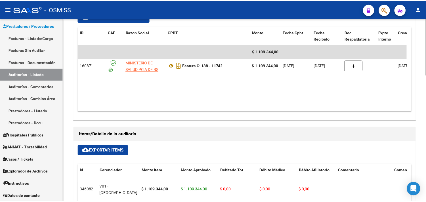
scroll to position [251, 0]
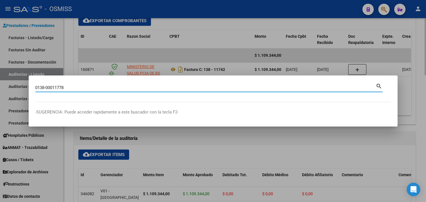
type input "0138-00011778"
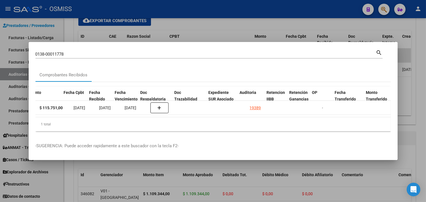
scroll to position [0, 243]
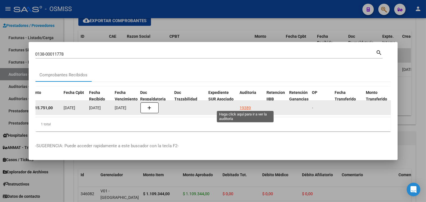
click at [244, 105] on div "19389" at bounding box center [245, 108] width 11 height 7
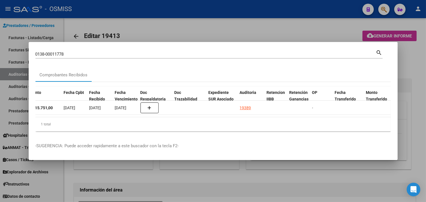
click at [415, 70] on div at bounding box center [213, 101] width 426 height 202
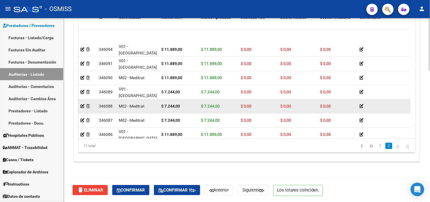
scroll to position [53, 0]
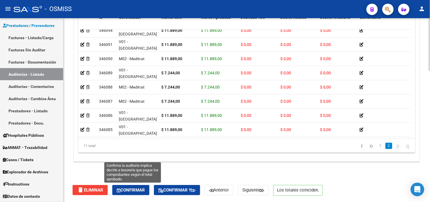
click at [139, 189] on span "Confirmar" at bounding box center [131, 190] width 28 height 5
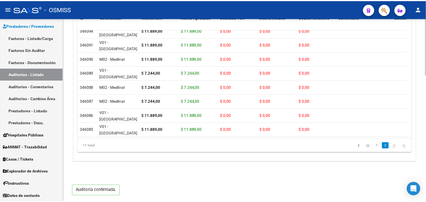
scroll to position [408, 0]
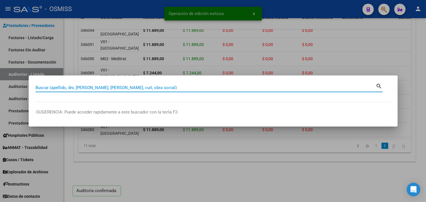
paste input "138-00011778"
type input "138-00011778"
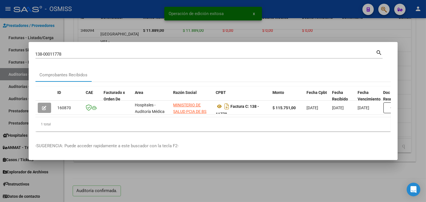
scroll to position [0, 321]
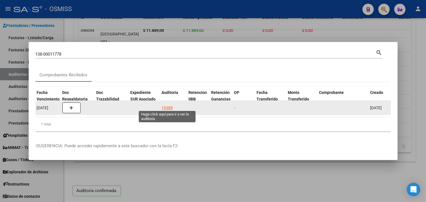
click at [163, 106] on div "19389" at bounding box center [167, 108] width 11 height 7
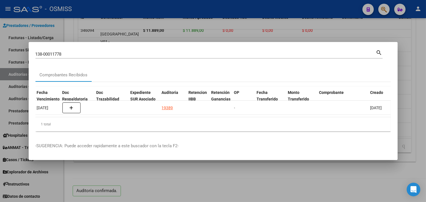
click at [417, 45] on div at bounding box center [213, 101] width 426 height 202
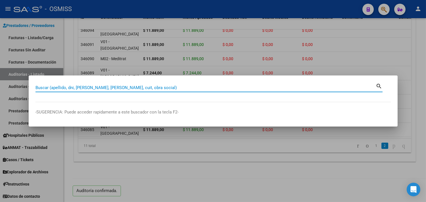
paste input "06-00032381"
type input "06-00032381"
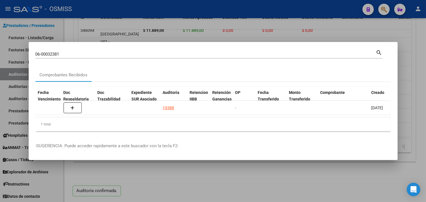
scroll to position [0, 340]
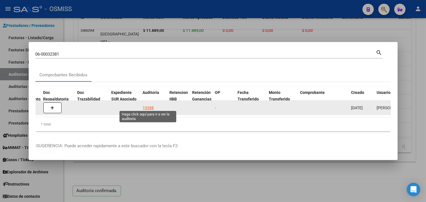
click at [151, 105] on div "19388" at bounding box center [148, 108] width 11 height 7
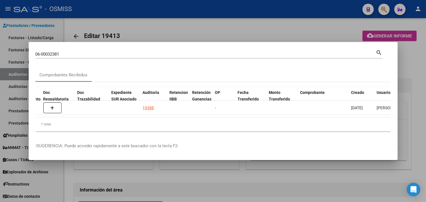
click at [416, 66] on div at bounding box center [213, 101] width 426 height 202
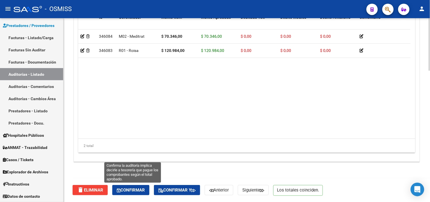
click at [137, 189] on span "Confirmar" at bounding box center [131, 190] width 28 height 5
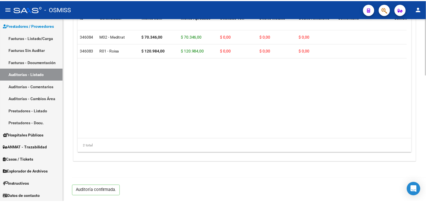
scroll to position [408, 0]
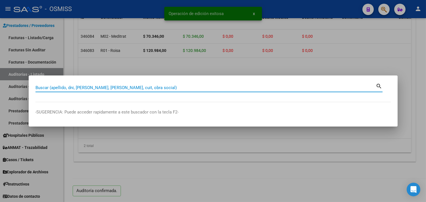
paste input "03-00000530"
type input "03-00000530"
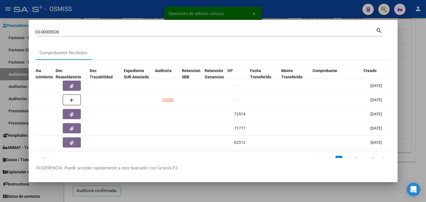
scroll to position [0, 327]
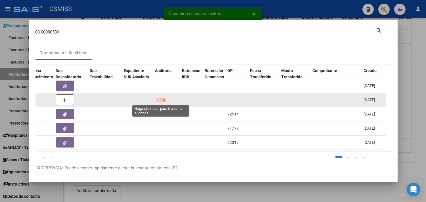
click at [163, 97] on div "19390" at bounding box center [160, 100] width 11 height 7
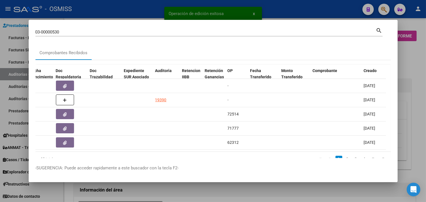
click at [421, 58] on div at bounding box center [213, 101] width 426 height 202
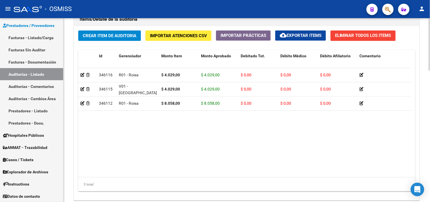
scroll to position [459, 0]
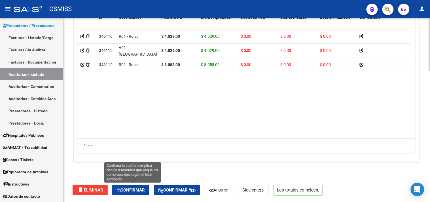
click at [139, 188] on span "Confirmar" at bounding box center [131, 190] width 28 height 5
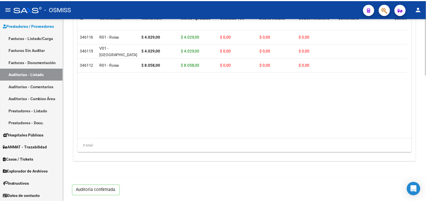
scroll to position [408, 0]
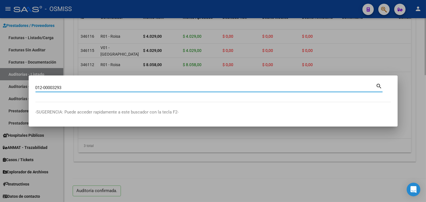
type input "012-00003293"
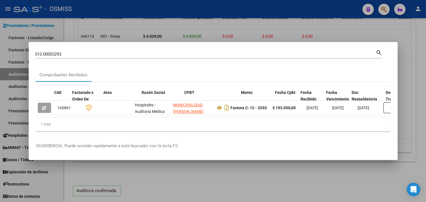
scroll to position [0, 210]
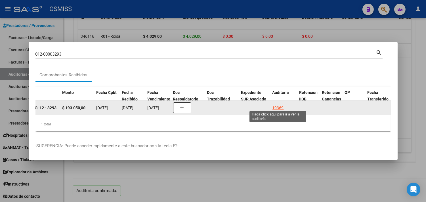
click at [274, 105] on div "19369" at bounding box center [277, 108] width 11 height 7
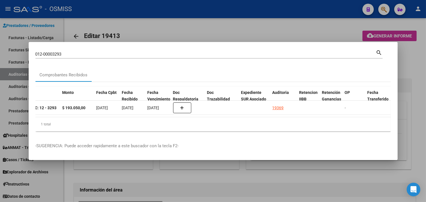
click at [421, 74] on div at bounding box center [213, 101] width 426 height 202
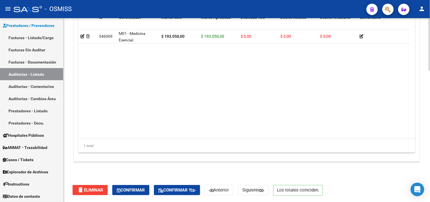
click at [133, 193] on button "Confirmar" at bounding box center [130, 190] width 37 height 10
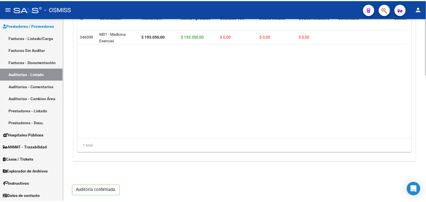
scroll to position [408, 0]
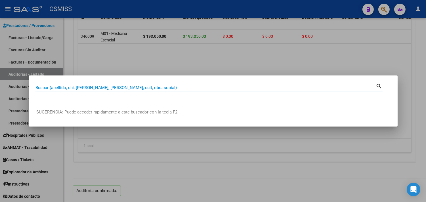
paste input "012-00003302"
type input "012-00003302"
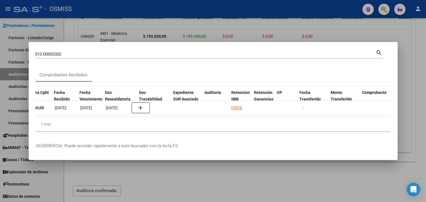
scroll to position [0, 278]
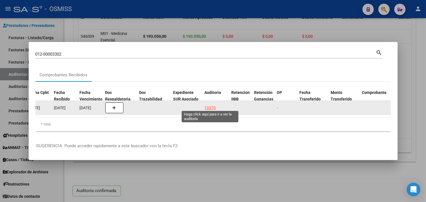
click at [208, 105] on div "19370" at bounding box center [210, 108] width 11 height 7
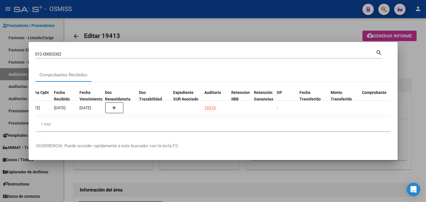
click at [420, 64] on div at bounding box center [213, 101] width 426 height 202
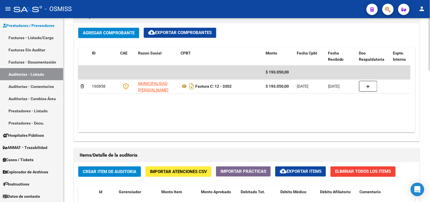
scroll to position [459, 0]
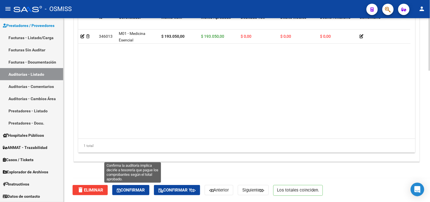
click at [129, 191] on span "Confirmar" at bounding box center [131, 190] width 28 height 5
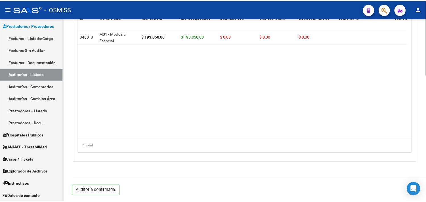
scroll to position [408, 0]
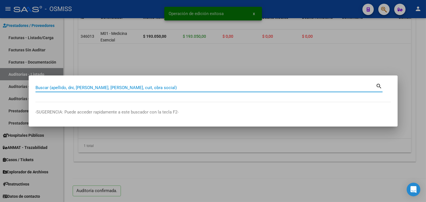
paste input "12-00003303"
type input "12-00003303"
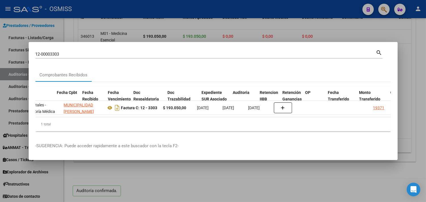
scroll to position [0, 250]
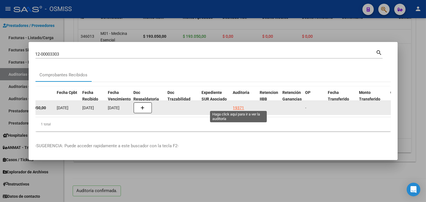
drag, startPoint x: 240, startPoint y: 103, endPoint x: 258, endPoint y: 103, distance: 17.9
click at [241, 105] on div "19371" at bounding box center [238, 108] width 11 height 7
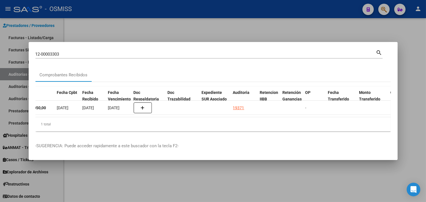
click at [412, 50] on div at bounding box center [213, 101] width 426 height 202
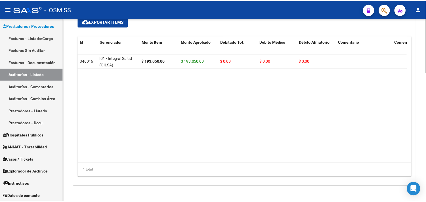
scroll to position [434, 0]
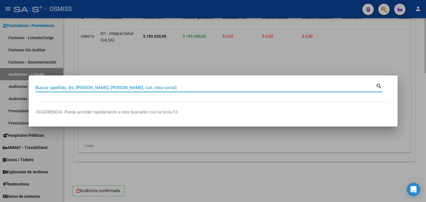
paste input "12-00003303"
type input "12-00003303"
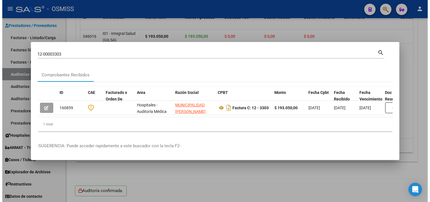
scroll to position [0, 374]
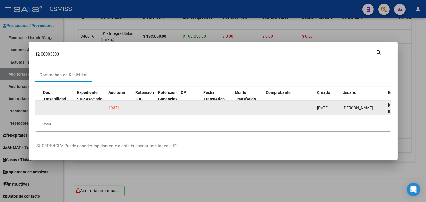
click at [107, 106] on datatable-body-cell "19371" at bounding box center [119, 108] width 27 height 14
click at [114, 105] on div "19371" at bounding box center [114, 108] width 11 height 7
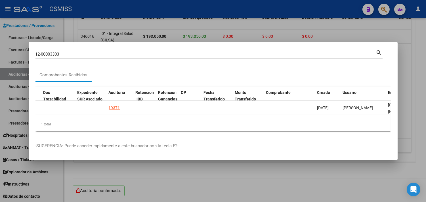
click at [419, 70] on div at bounding box center [213, 101] width 426 height 202
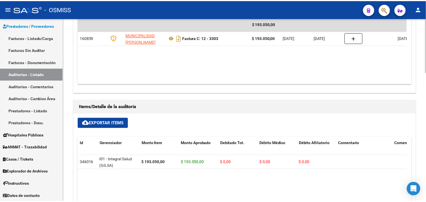
scroll to position [276, 0]
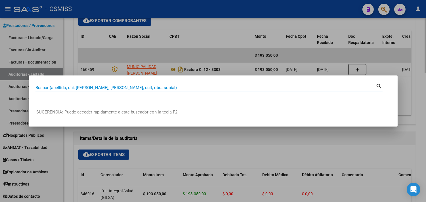
paste input "014-00004439"
type input "014-00004439"
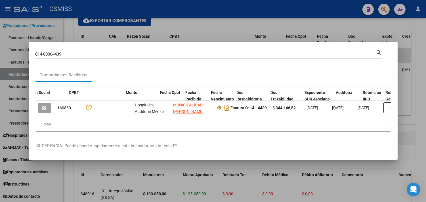
scroll to position [0, 312]
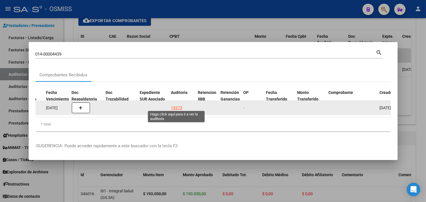
click at [178, 105] on div "19373" at bounding box center [176, 108] width 11 height 7
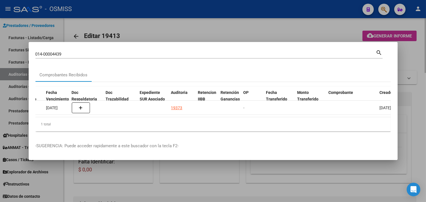
click at [419, 98] on div at bounding box center [213, 101] width 426 height 202
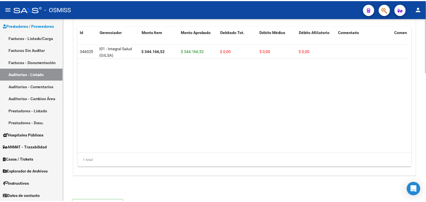
scroll to position [434, 0]
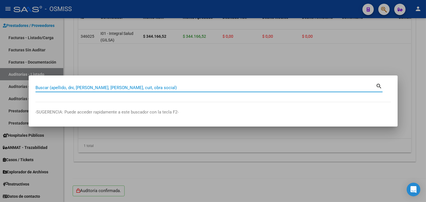
paste input "0013-00001966"
type input "0013-00001966"
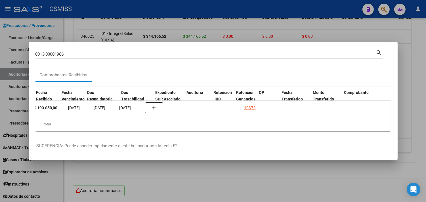
scroll to position [0, 296]
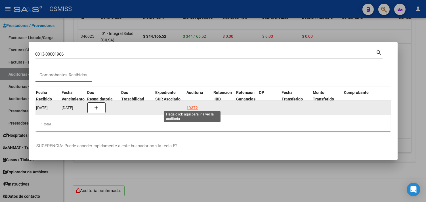
click at [194, 105] on div "19372" at bounding box center [192, 108] width 11 height 7
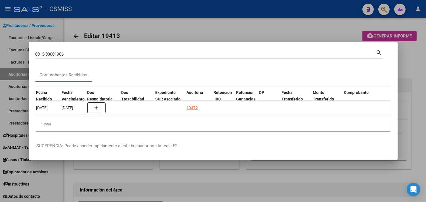
click at [409, 69] on div at bounding box center [213, 101] width 426 height 202
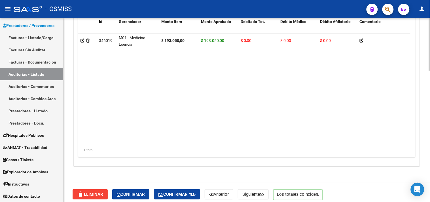
scroll to position [459, 0]
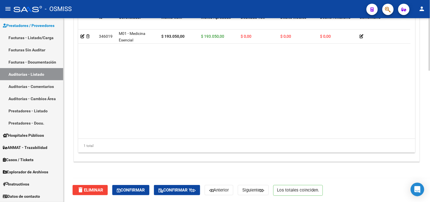
click at [131, 195] on div "delete Eliminar Confirmar Confirmar y Anterior Siguiente Los totales coinciden." at bounding box center [250, 190] width 354 height 24
click at [131, 191] on span "Confirmar" at bounding box center [131, 190] width 28 height 5
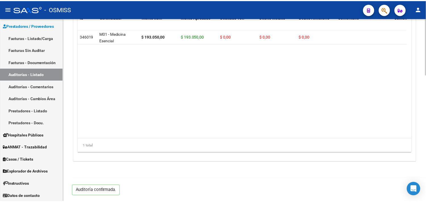
scroll to position [408, 0]
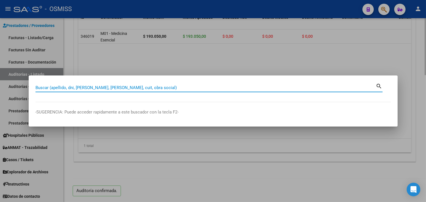
paste input "014-00004442"
type input "014-00004442"
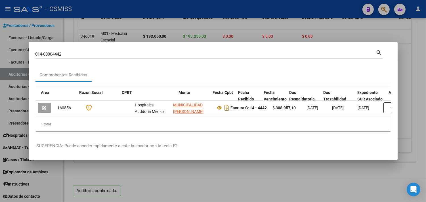
scroll to position [0, 268]
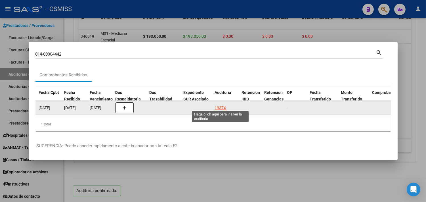
click at [220, 105] on div "19374" at bounding box center [220, 108] width 11 height 7
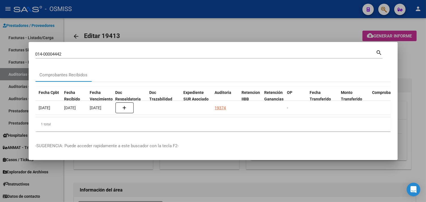
click at [413, 66] on div at bounding box center [213, 101] width 426 height 202
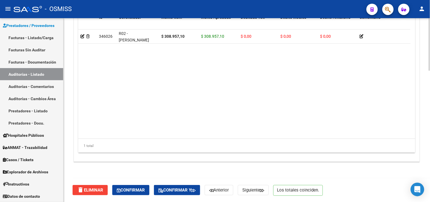
click at [134, 190] on span "Confirmar" at bounding box center [131, 190] width 28 height 5
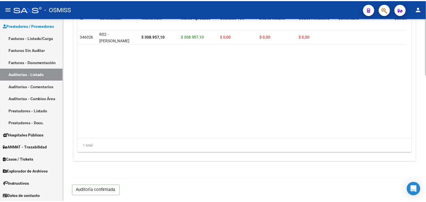
scroll to position [408, 0]
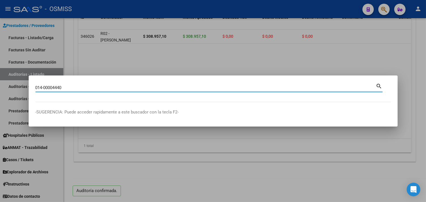
type input "014-00004440"
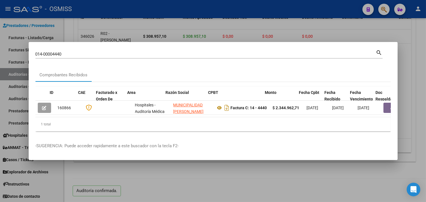
scroll to position [0, 322]
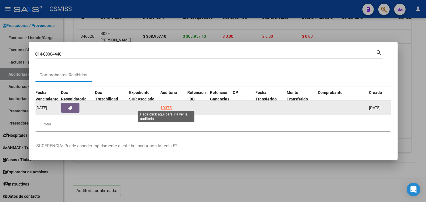
click at [167, 105] on div "19375" at bounding box center [166, 108] width 11 height 7
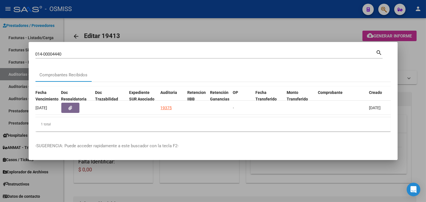
click at [415, 60] on div at bounding box center [213, 101] width 426 height 202
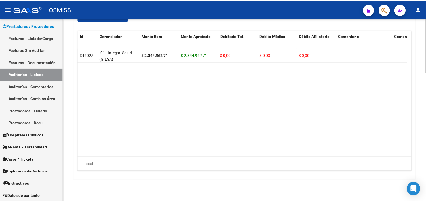
scroll to position [434, 0]
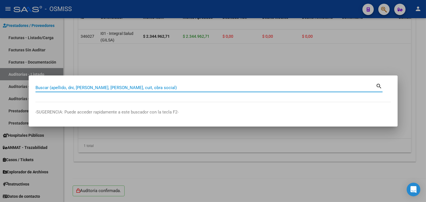
paste input "0042-00000251"
type input "0042-00000251"
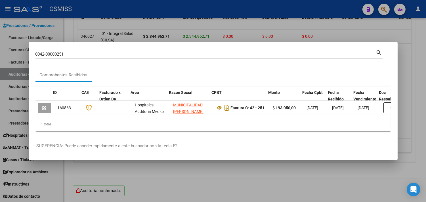
scroll to position [0, 271]
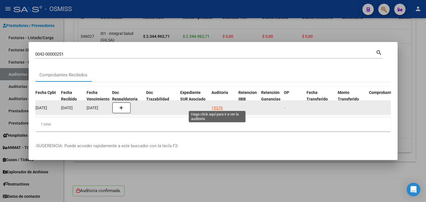
click at [216, 106] on div "19376" at bounding box center [217, 108] width 11 height 7
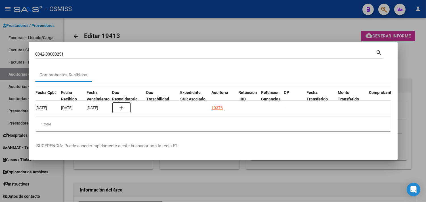
click at [418, 70] on div at bounding box center [213, 101] width 426 height 202
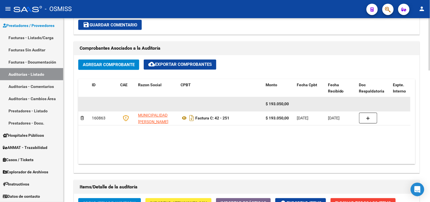
scroll to position [459, 0]
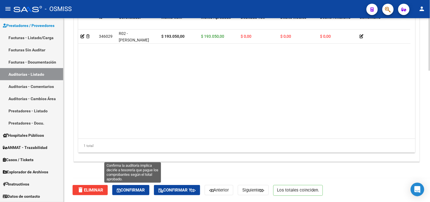
click at [141, 189] on span "Confirmar" at bounding box center [131, 190] width 28 height 5
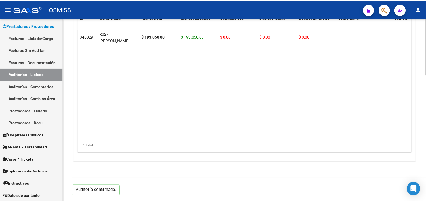
scroll to position [408, 0]
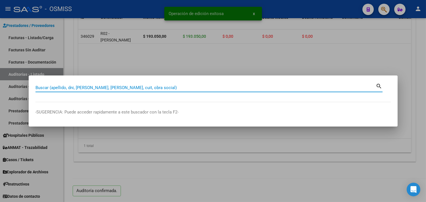
paste input "046-00000264"
type input "046-00000264"
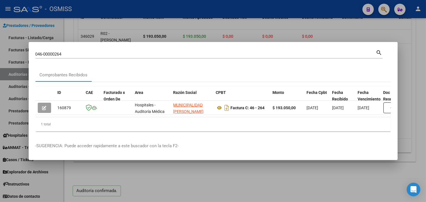
scroll to position [0, 282]
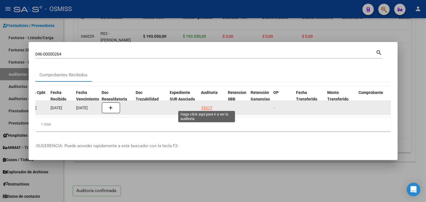
click at [207, 105] on div "19377" at bounding box center [206, 108] width 11 height 7
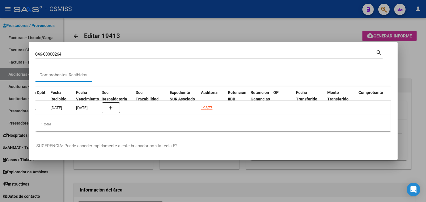
click at [410, 64] on div at bounding box center [213, 101] width 426 height 202
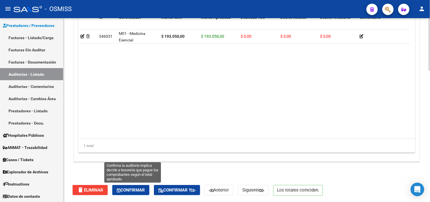
click at [133, 190] on span "Confirmar" at bounding box center [131, 190] width 28 height 5
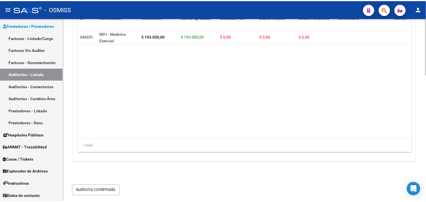
scroll to position [408, 0]
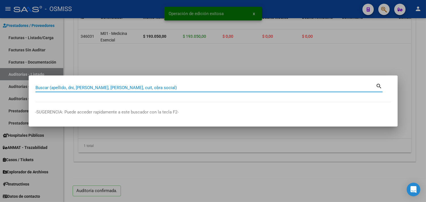
paste input "1365-00003600"
type input "1365-00003600"
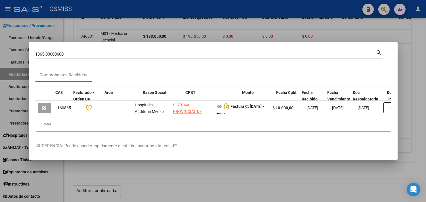
scroll to position [0, 400]
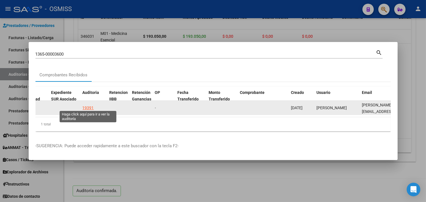
click at [90, 105] on div "19391" at bounding box center [88, 108] width 11 height 7
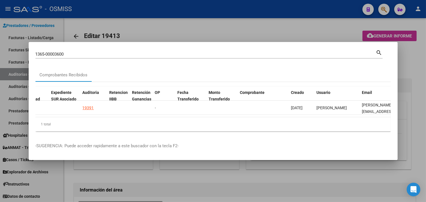
click at [412, 54] on div at bounding box center [213, 101] width 426 height 202
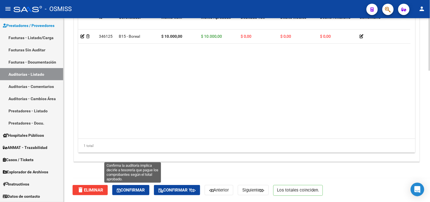
click at [127, 191] on span "Confirmar" at bounding box center [131, 190] width 28 height 5
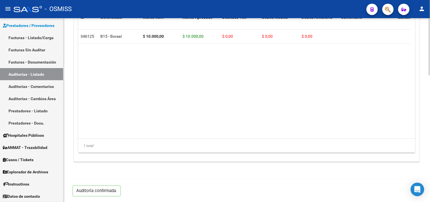
scroll to position [408, 0]
